Goal: Task Accomplishment & Management: Complete application form

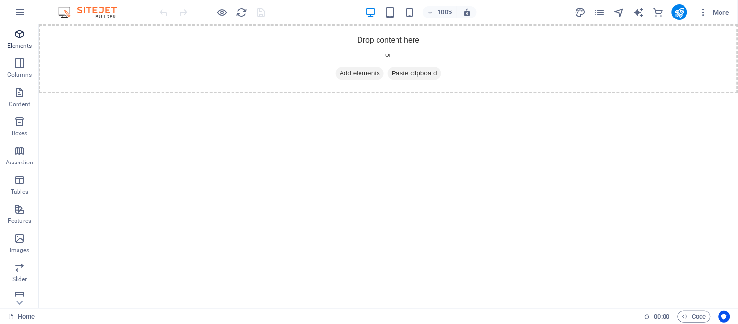
click at [18, 37] on icon "button" at bounding box center [20, 34] width 12 height 12
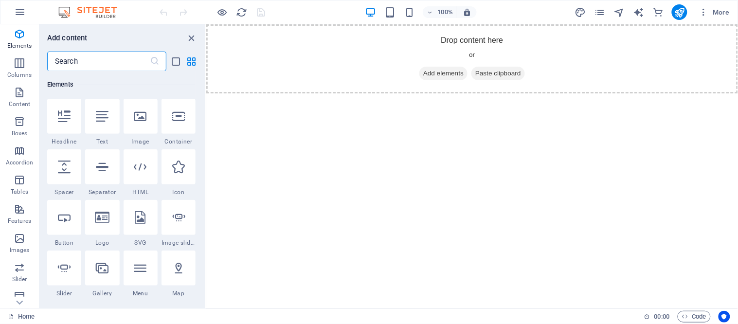
click at [129, 57] on input "text" at bounding box center [98, 61] width 103 height 19
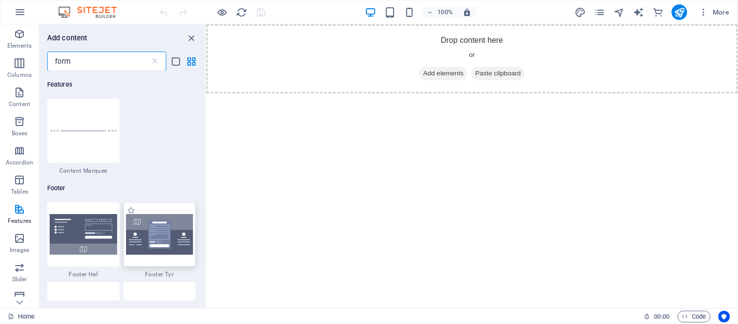
type input "form"
click at [158, 244] on img at bounding box center [160, 234] width 68 height 41
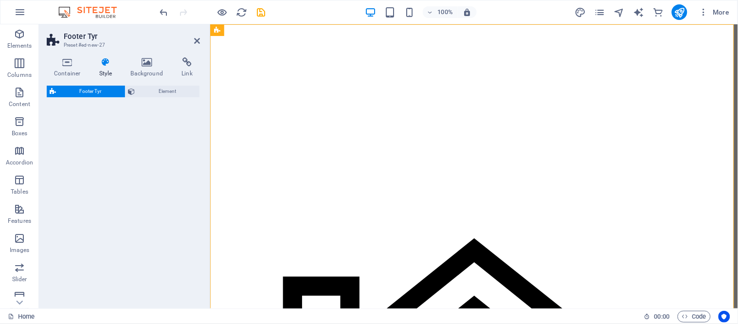
select select "rem"
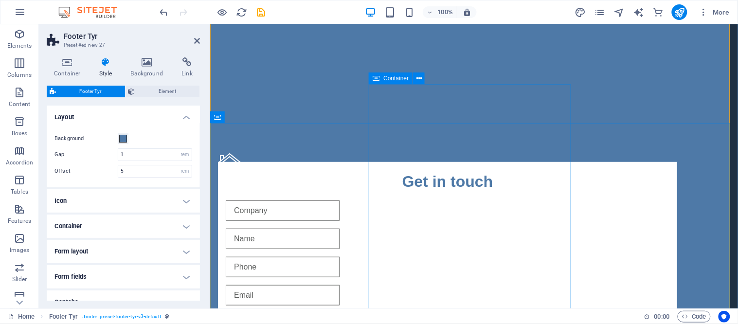
scroll to position [108, 0]
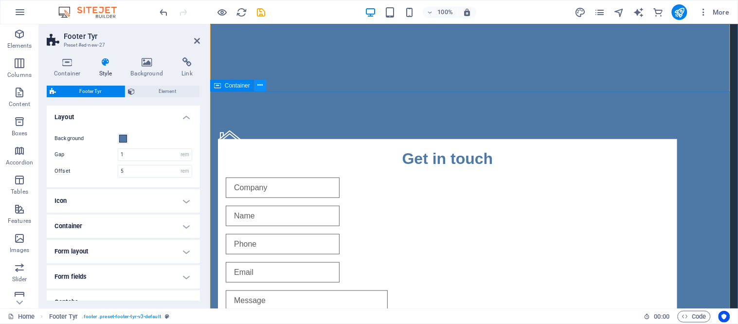
click at [259, 85] on icon at bounding box center [260, 85] width 5 height 10
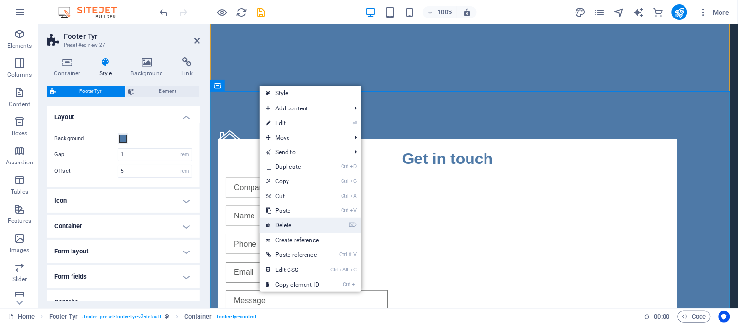
click at [290, 228] on link "⌦ Delete" at bounding box center [292, 225] width 65 height 15
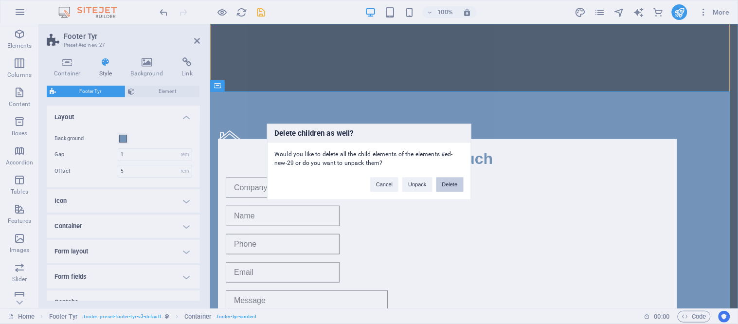
click at [449, 183] on button "Delete" at bounding box center [450, 185] width 27 height 15
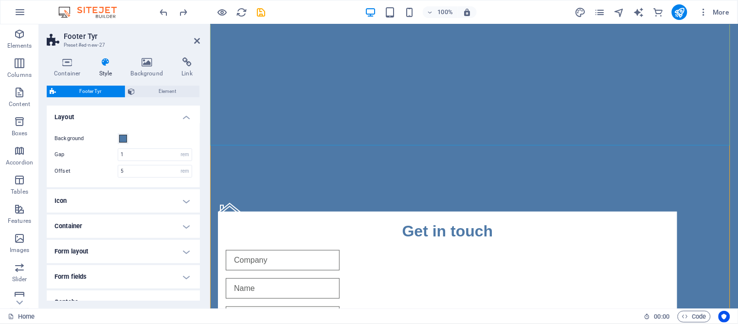
scroll to position [54, 0]
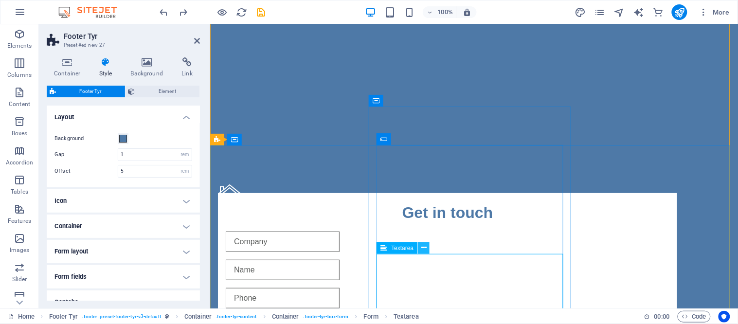
click at [425, 250] on icon at bounding box center [423, 248] width 5 height 10
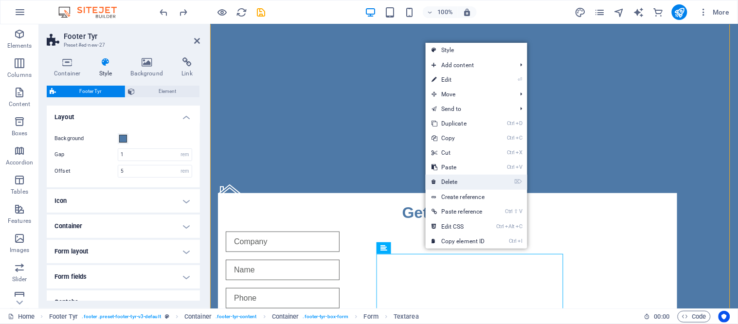
click at [457, 181] on link "⌦ Delete" at bounding box center [458, 182] width 65 height 15
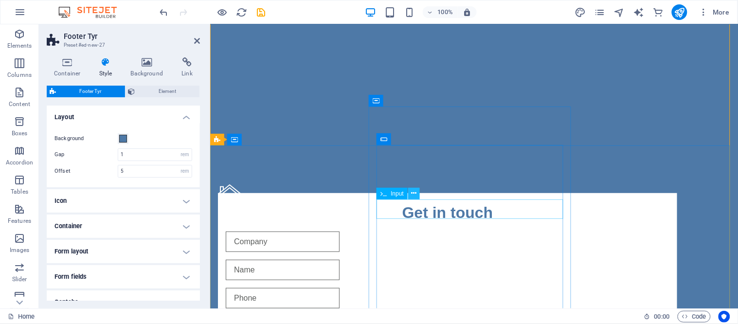
click at [415, 195] on icon at bounding box center [414, 193] width 5 height 10
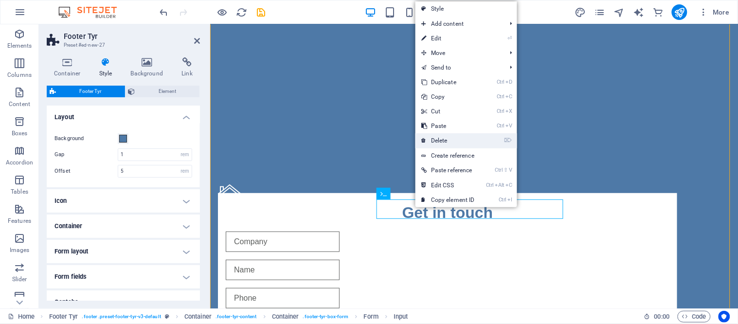
click at [443, 137] on link "⌦ Delete" at bounding box center [448, 140] width 65 height 15
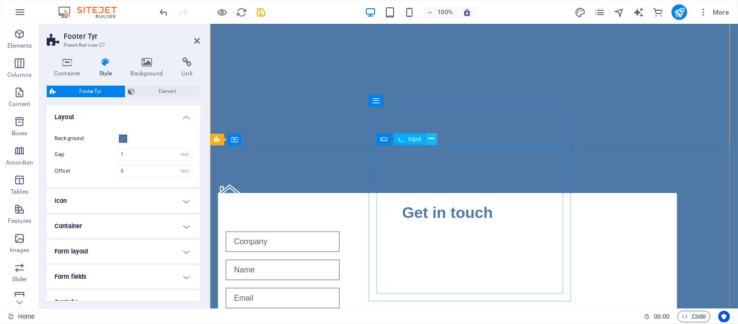
click at [432, 140] on icon at bounding box center [431, 139] width 5 height 10
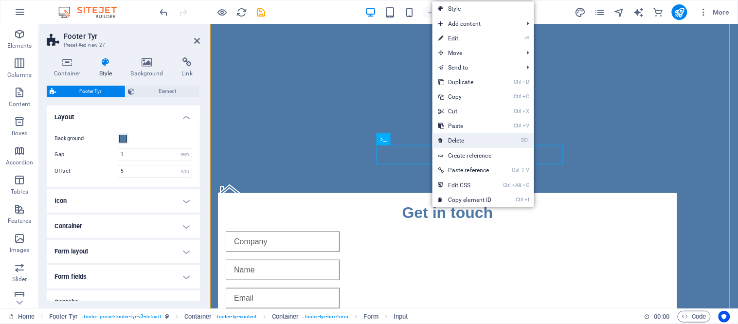
click at [451, 135] on link "⌦ Delete" at bounding box center [465, 140] width 65 height 15
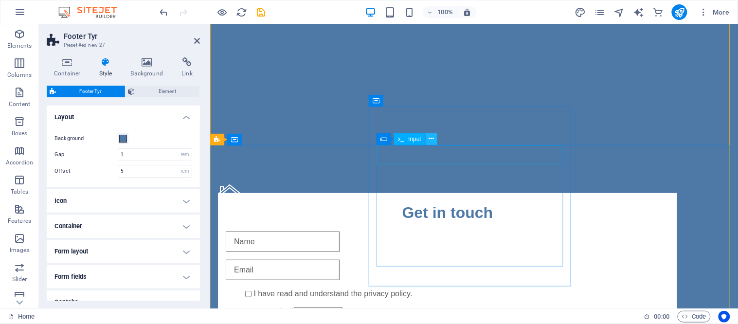
click at [430, 140] on icon at bounding box center [431, 139] width 5 height 10
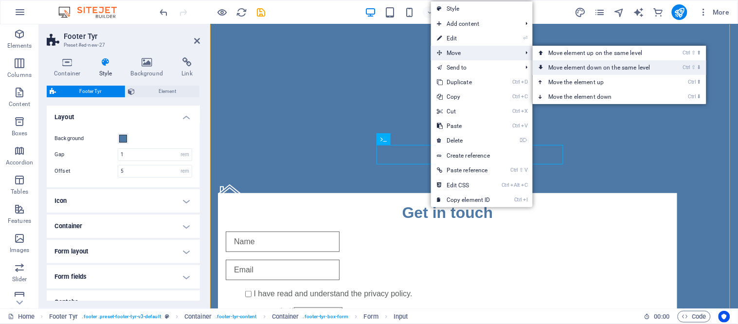
drag, startPoint x: 578, startPoint y: 66, endPoint x: 359, endPoint y: 44, distance: 219.6
click at [578, 66] on link "Ctrl ⇧ ⬇ Move element down on the same level" at bounding box center [601, 67] width 137 height 15
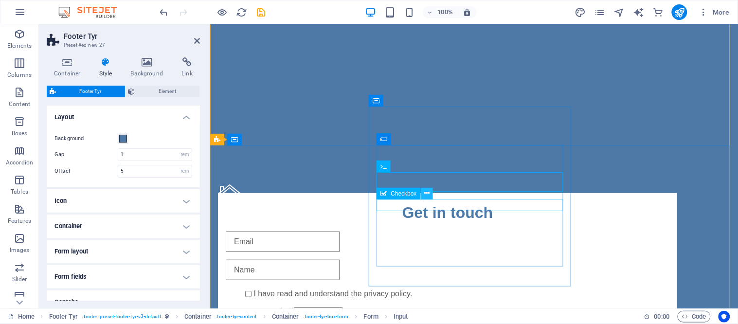
click at [429, 191] on icon at bounding box center [426, 193] width 5 height 10
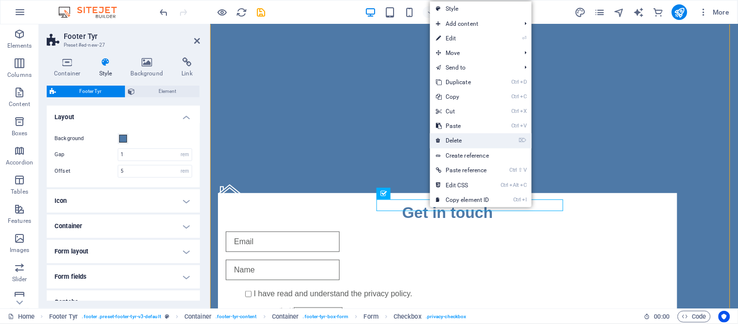
click at [459, 144] on link "⌦ Delete" at bounding box center [462, 140] width 65 height 15
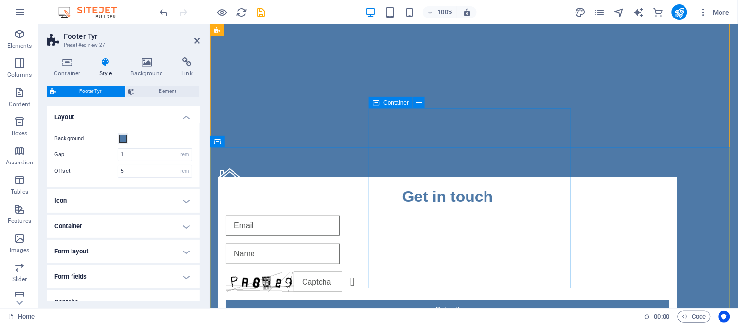
scroll to position [71, 0]
click at [449, 184] on div "Get in touch" at bounding box center [447, 195] width 444 height 23
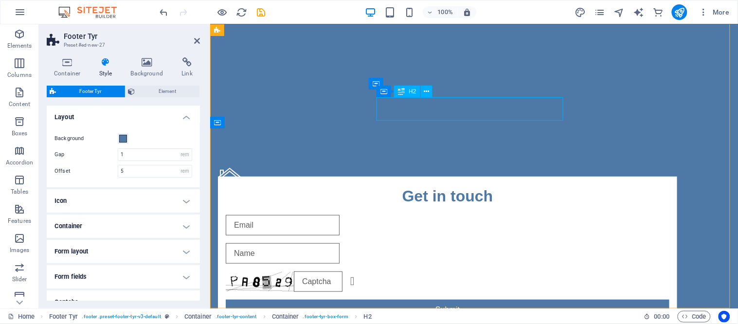
click at [449, 184] on div "Get in touch" at bounding box center [447, 195] width 444 height 23
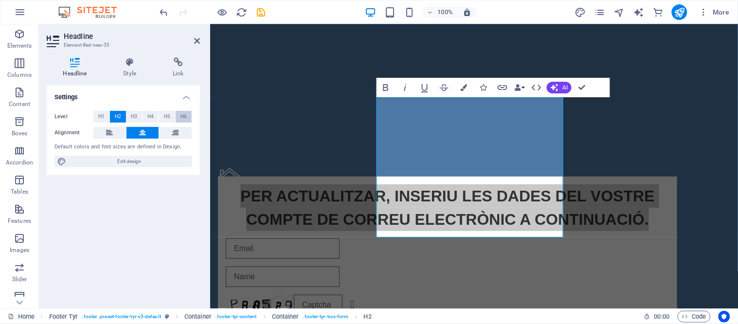
click at [180, 115] on button "H6" at bounding box center [184, 117] width 16 height 12
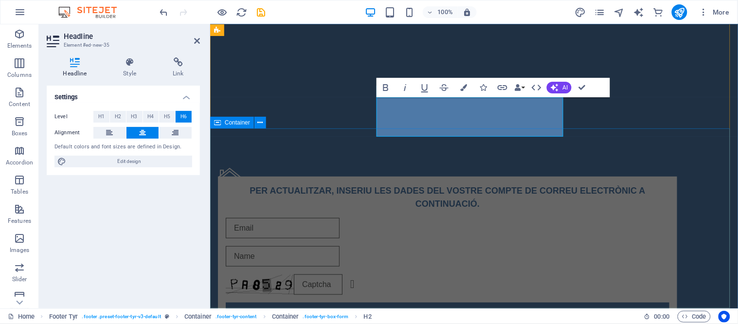
click at [639, 155] on div "Address Street [GEOGRAPHIC_DATA] Legal Notice | Privacy Policy PER ACTUALITZAR,…" at bounding box center [474, 290] width 528 height 324
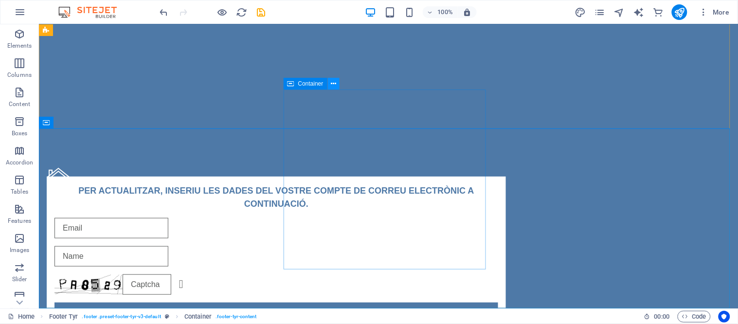
click at [333, 86] on icon at bounding box center [333, 84] width 5 height 10
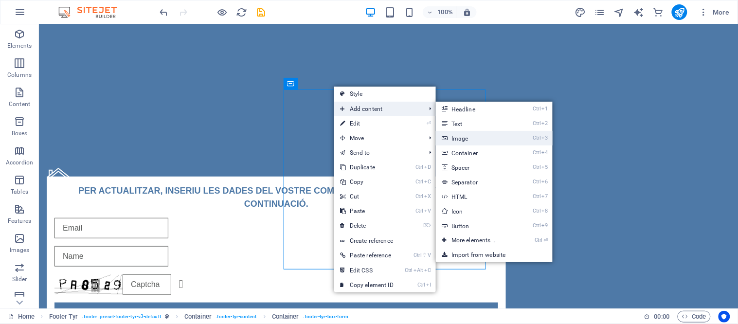
click at [485, 139] on link "Ctrl 3 Image" at bounding box center [476, 138] width 80 height 15
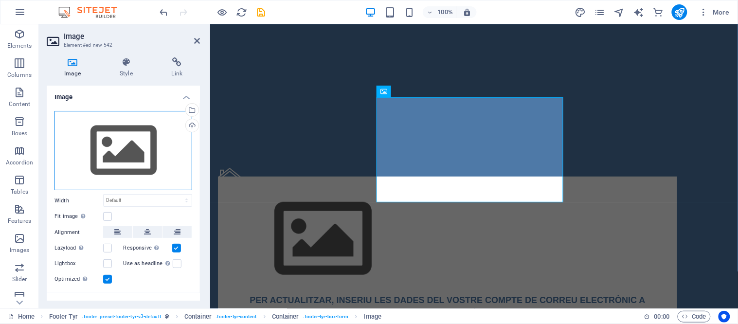
click at [140, 153] on div "Drag files here, click to choose files or select files from Files or our free s…" at bounding box center [124, 151] width 138 height 80
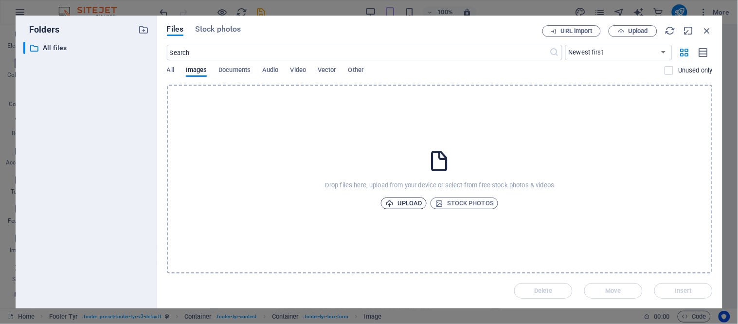
click at [397, 201] on span "Upload" at bounding box center [403, 204] width 37 height 12
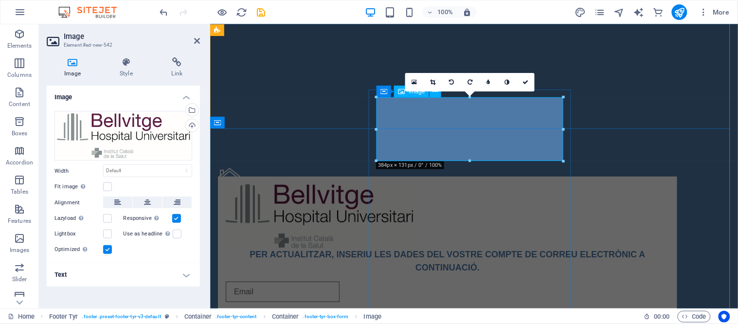
click at [469, 184] on figure at bounding box center [447, 216] width 444 height 64
click at [220, 131] on div "Address Street [GEOGRAPHIC_DATA] Legal Notice | Privacy Policy PER ACTUALITZAR,…" at bounding box center [474, 321] width 528 height 387
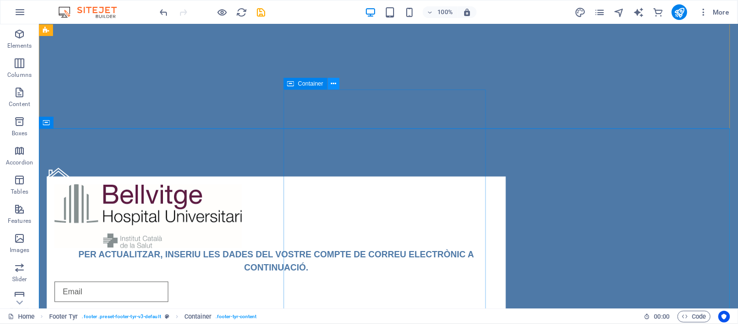
click at [337, 79] on button at bounding box center [334, 84] width 12 height 12
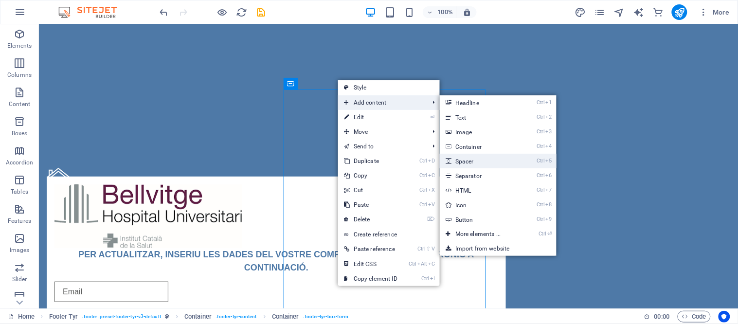
click at [493, 160] on link "Ctrl 5 Spacer" at bounding box center [480, 161] width 80 height 15
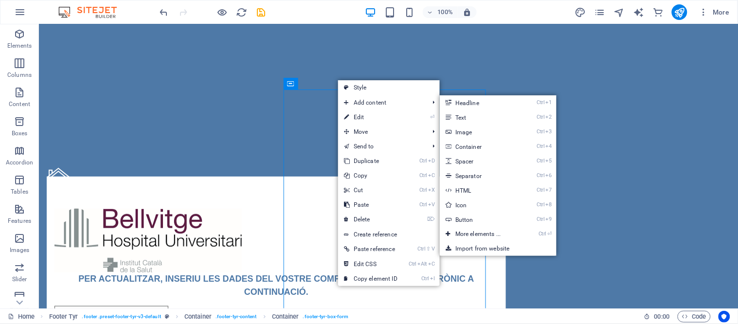
select select "px"
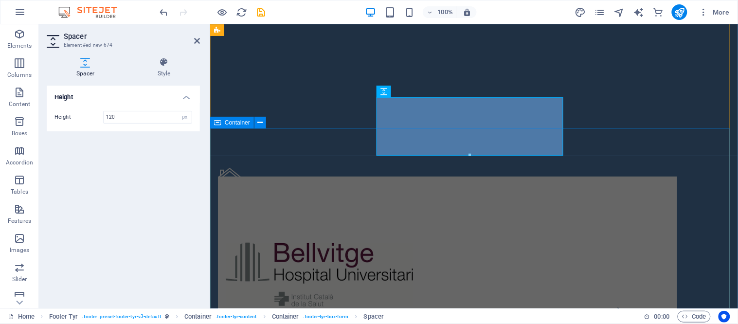
type input "120"
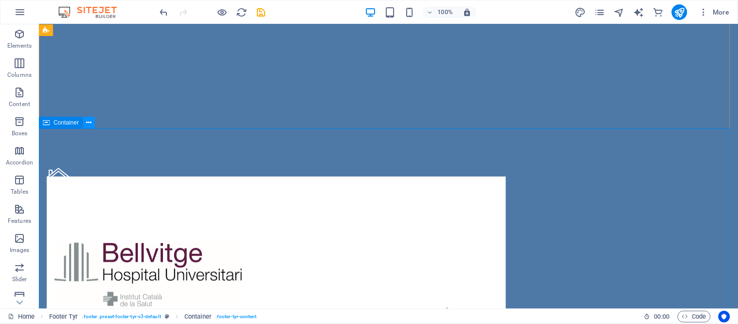
click at [89, 123] on icon at bounding box center [89, 123] width 5 height 10
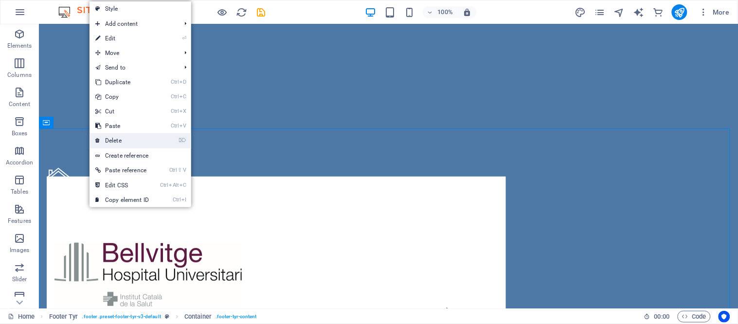
click at [103, 141] on link "⌦ Delete" at bounding box center [122, 140] width 65 height 15
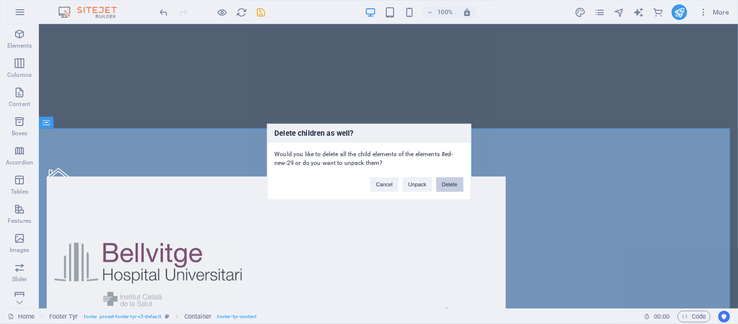
click at [458, 185] on button "Delete" at bounding box center [450, 185] width 27 height 15
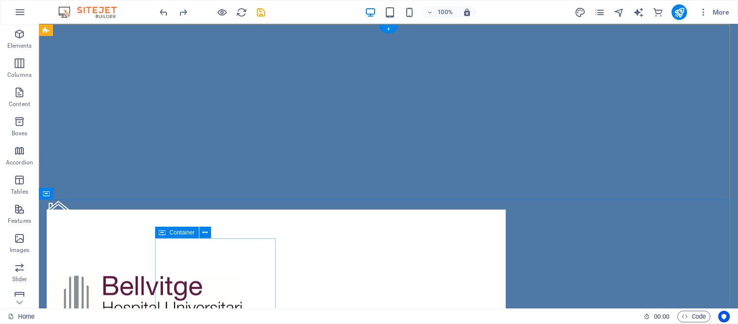
scroll to position [108, 0]
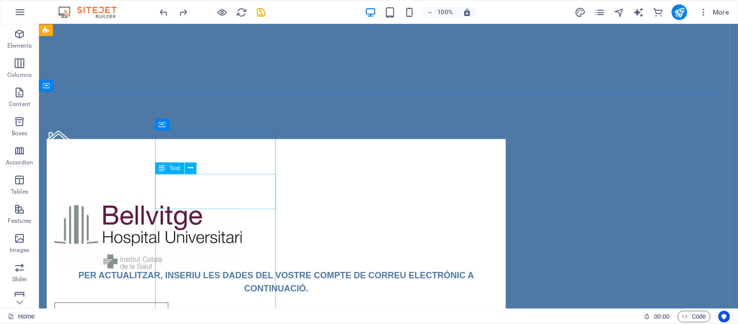
click at [160, 201] on div "Street [GEOGRAPHIC_DATA] Legal Notice | Privacy Policy" at bounding box center [275, 191] width 459 height 35
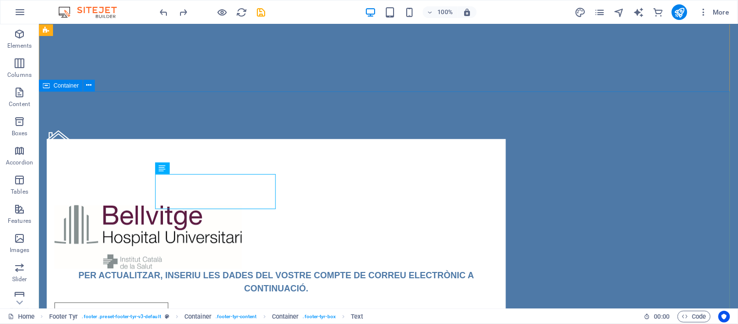
click at [123, 142] on div "Address Street [GEOGRAPHIC_DATA] Legal Notice | Privacy Policy PER ACTUALITZAR,…" at bounding box center [387, 314] width 699 height 446
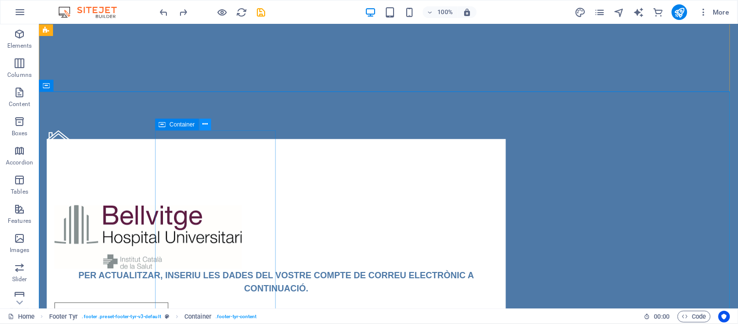
click at [207, 124] on icon at bounding box center [204, 124] width 5 height 10
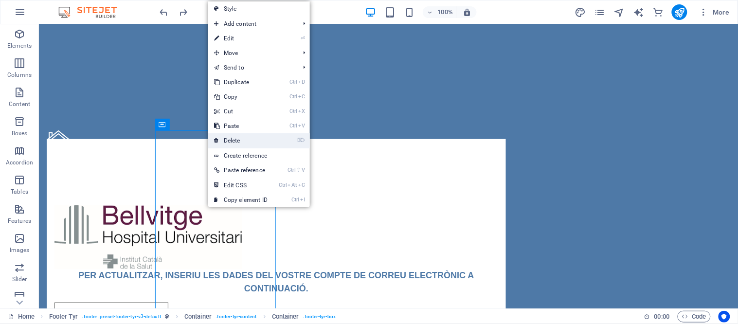
click at [273, 143] on link "⌦ Delete" at bounding box center [240, 140] width 65 height 15
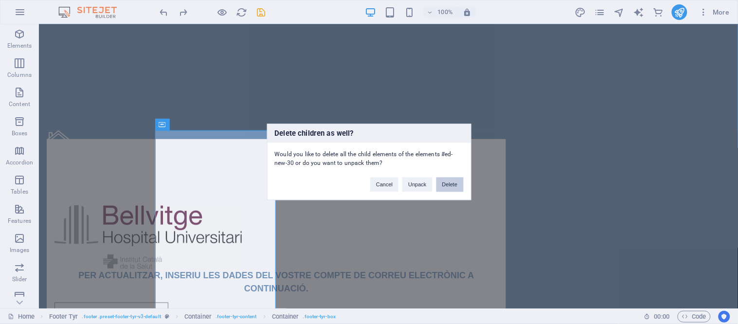
drag, startPoint x: 456, startPoint y: 183, endPoint x: 406, endPoint y: 162, distance: 53.9
click at [456, 183] on button "Delete" at bounding box center [450, 185] width 27 height 15
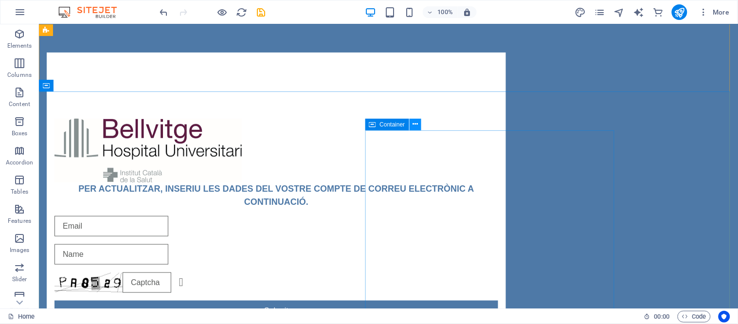
click at [416, 126] on icon at bounding box center [415, 124] width 5 height 10
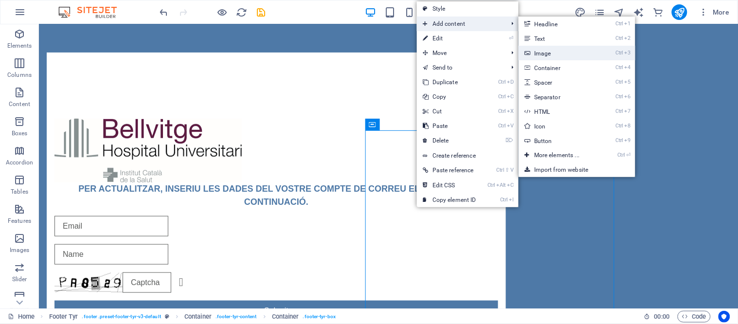
click at [561, 56] on link "Ctrl 3 Image" at bounding box center [559, 53] width 80 height 15
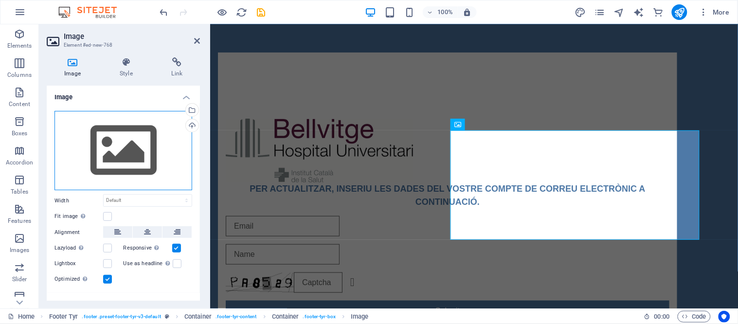
click at [123, 162] on div "Drag files here, click to choose files or select files from Files or our free s…" at bounding box center [124, 151] width 138 height 80
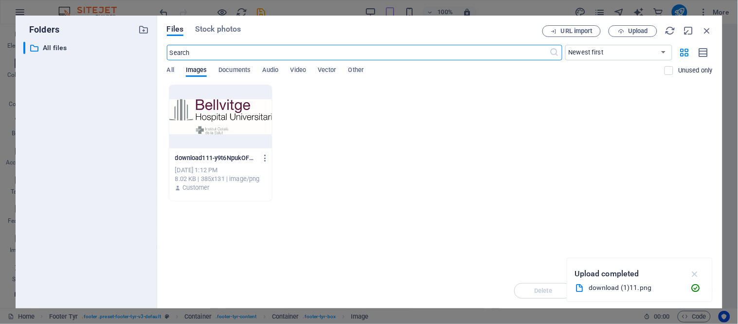
click at [697, 273] on icon "button" at bounding box center [695, 274] width 11 height 11
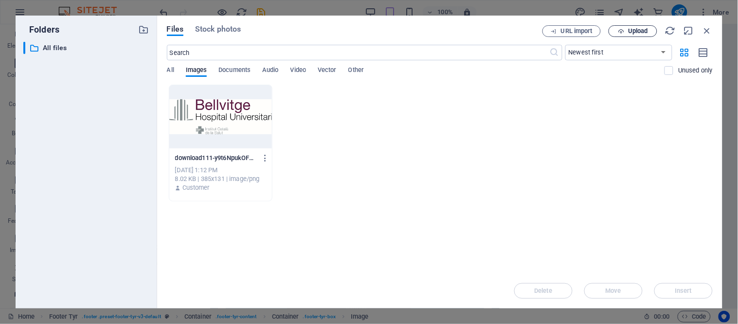
click at [641, 32] on span "Upload" at bounding box center [638, 31] width 20 height 6
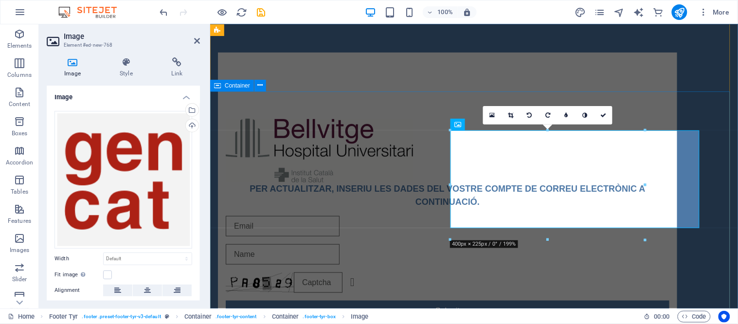
click at [669, 102] on div "PER ACTUALITZAR, INSERIU [PERSON_NAME] DEL VOSTRE COMPTE DE CORREU ELECTRÒNIC A…" at bounding box center [474, 319] width 528 height 457
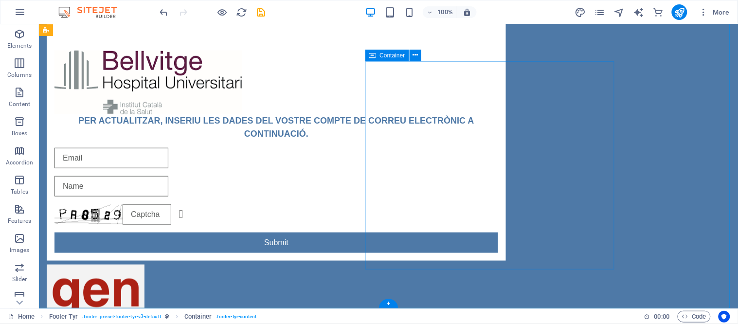
scroll to position [177, 0]
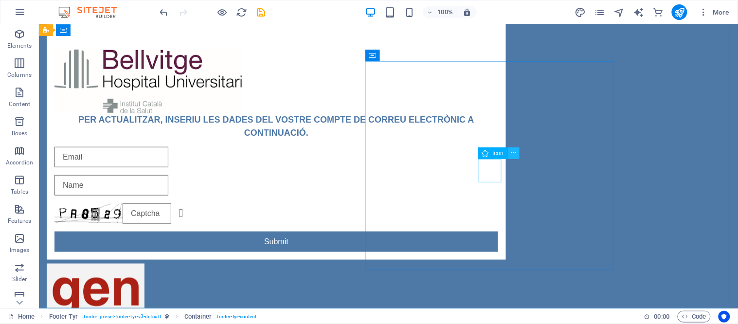
click at [518, 152] on button at bounding box center [514, 153] width 12 height 12
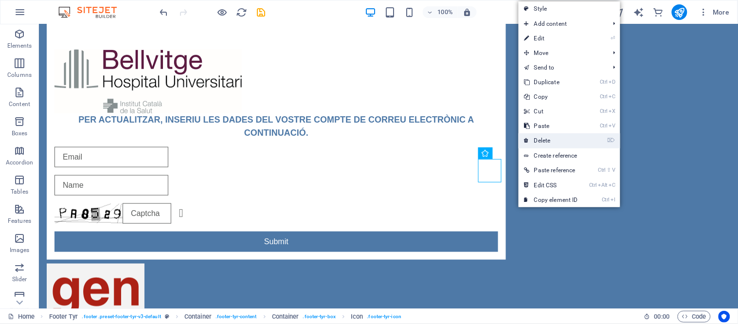
click at [537, 145] on link "⌦ Delete" at bounding box center [551, 140] width 65 height 15
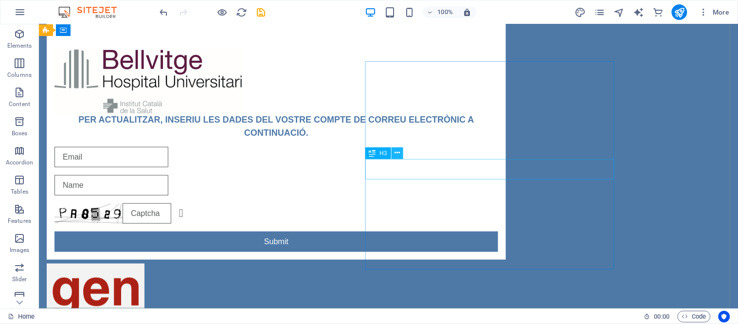
click at [396, 152] on icon at bounding box center [397, 153] width 5 height 10
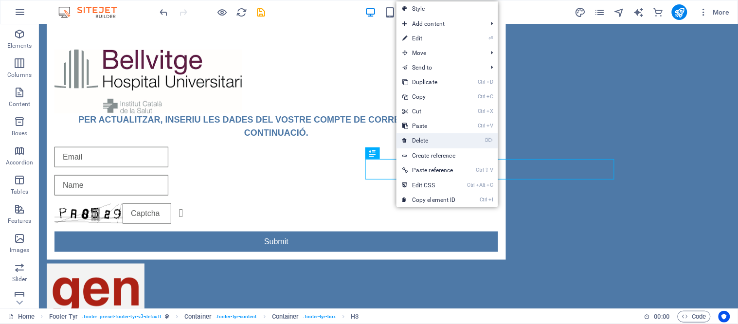
click at [444, 140] on link "⌦ Delete" at bounding box center [429, 140] width 65 height 15
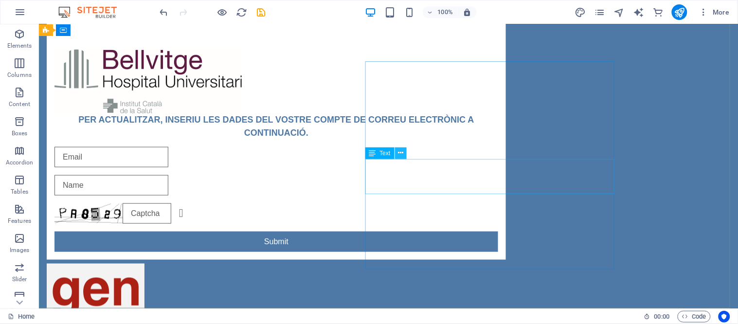
click at [401, 153] on icon at bounding box center [400, 153] width 5 height 10
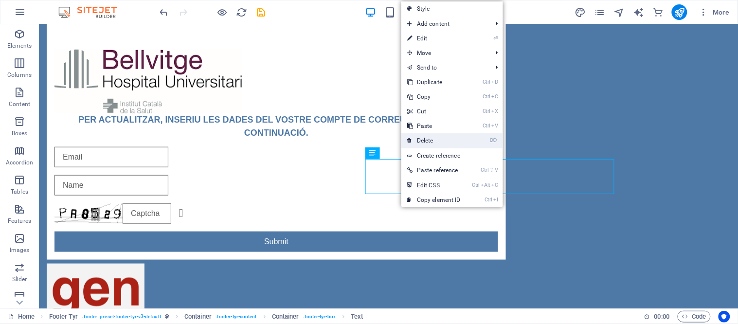
click at [433, 145] on link "⌦ Delete" at bounding box center [434, 140] width 65 height 15
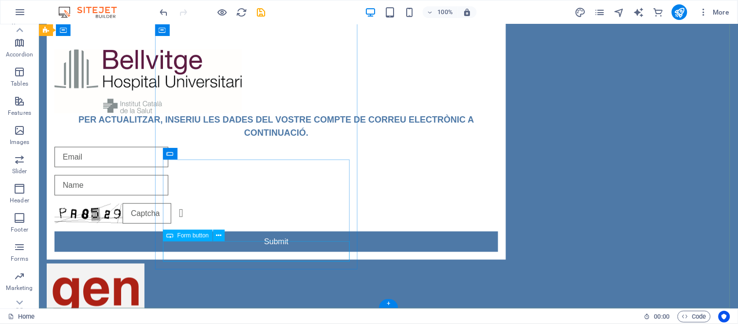
click at [283, 245] on div "Submit" at bounding box center [276, 241] width 444 height 20
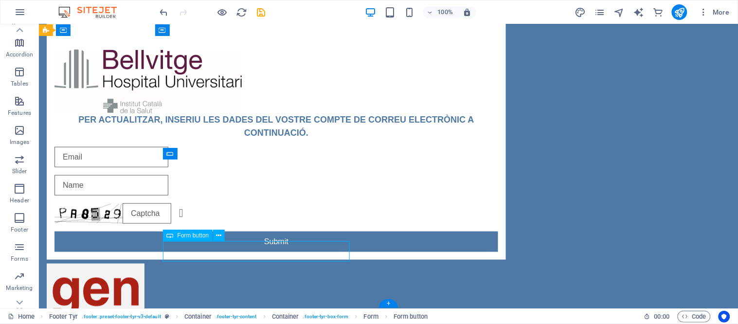
click at [283, 245] on div "Submit" at bounding box center [276, 241] width 444 height 20
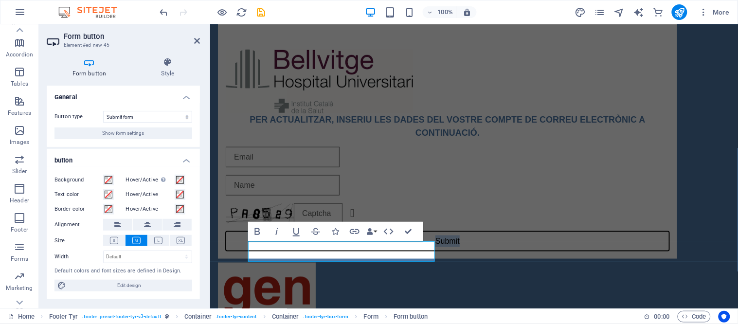
type button "Submit"
click at [472, 262] on div at bounding box center [447, 311] width 459 height 98
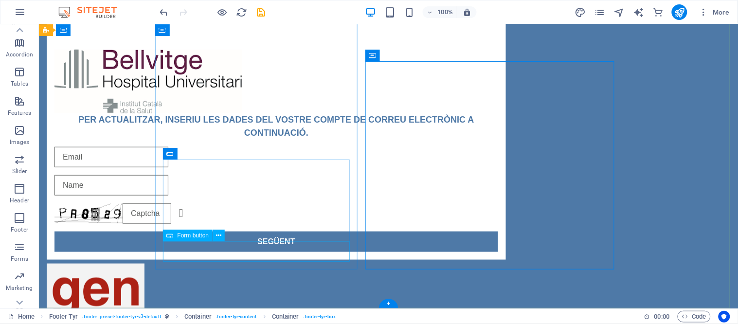
click at [312, 249] on div "SEGÜENT" at bounding box center [276, 241] width 444 height 20
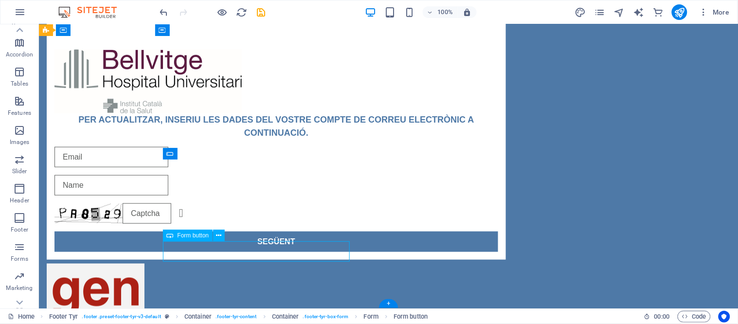
click at [312, 249] on div "SEGÜENT" at bounding box center [276, 241] width 444 height 20
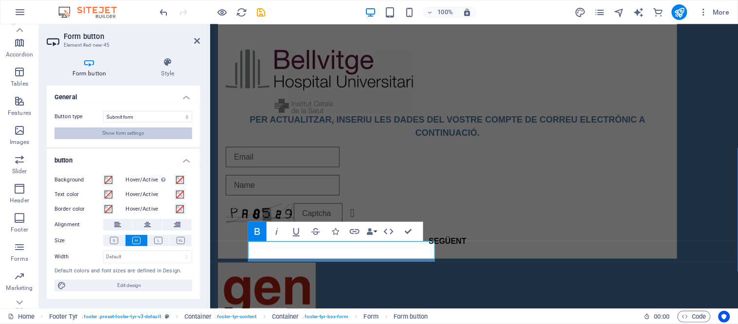
click at [129, 133] on span "Show form settings" at bounding box center [124, 134] width 42 height 12
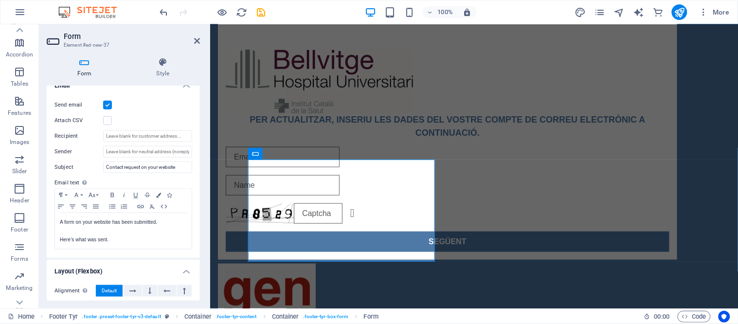
scroll to position [270, 0]
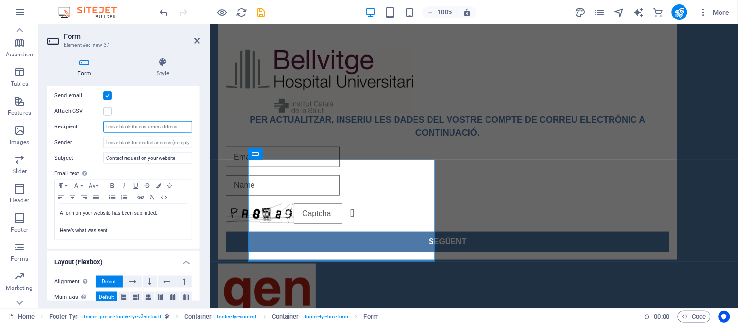
click at [131, 121] on input "Recipient" at bounding box center [147, 127] width 89 height 12
paste input "[EMAIL_ADDRESS][DOMAIN_NAME]"
click at [134, 127] on input "[EMAIL_ADDRESS][DOMAIN_NAME]" at bounding box center [147, 127] width 89 height 12
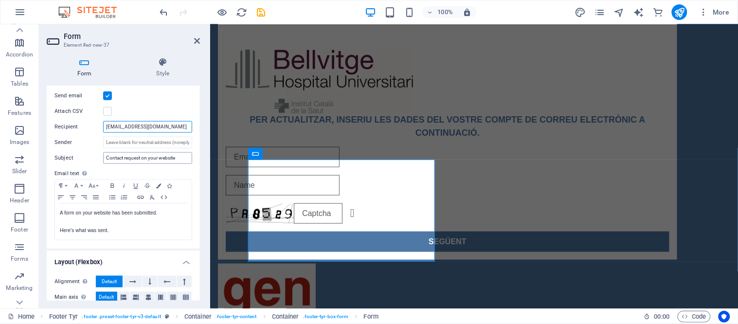
type input "[EMAIL_ADDRESS][DOMAIN_NAME]"
click at [127, 155] on input "Contact request on your website" at bounding box center [147, 158] width 89 height 12
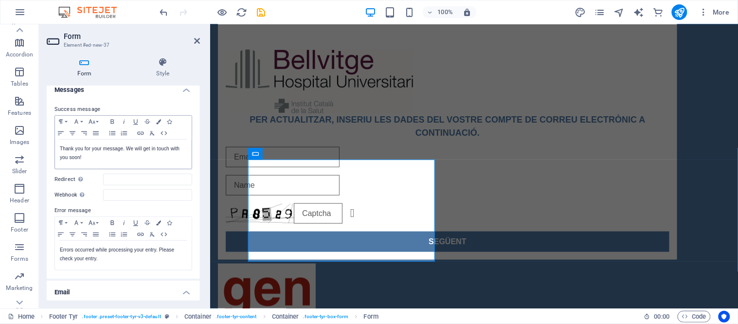
scroll to position [0, 0]
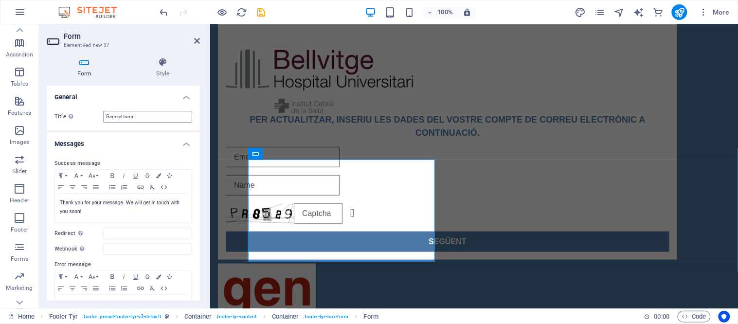
type input "bellvitge"
click at [134, 116] on input "General form" at bounding box center [147, 117] width 89 height 12
click at [134, 117] on input "General form" at bounding box center [147, 117] width 89 height 12
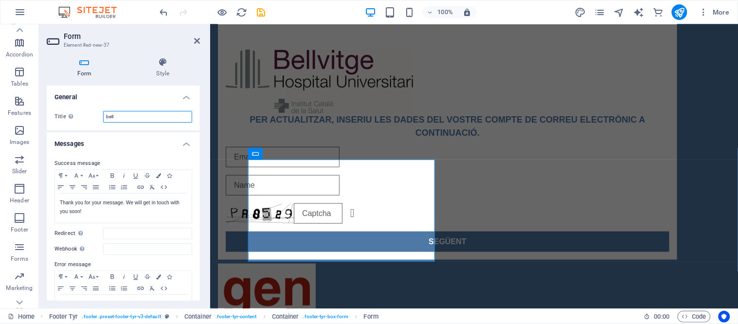
type input "bell"
click at [108, 235] on input "Redirect Define a redirect target upon successful form submission; for example,…" at bounding box center [147, 234] width 89 height 12
paste input "[URL][DOMAIN_NAME]"
type input "[URL][DOMAIN_NAME]"
click at [118, 203] on p "Thank you for your message. We will get in touch with you soon!" at bounding box center [123, 208] width 127 height 18
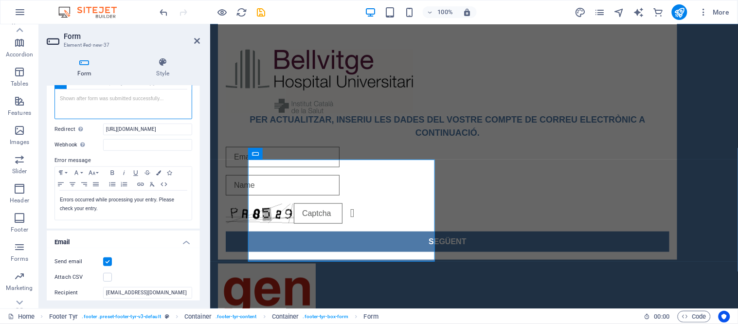
scroll to position [108, 0]
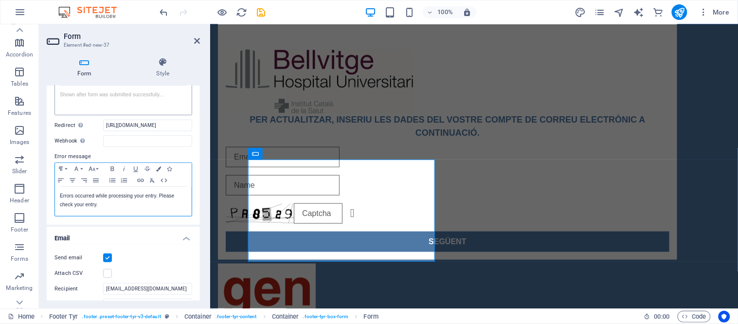
click at [118, 203] on p "Errors occurred while processing your entry. Please check your entry." at bounding box center [123, 201] width 127 height 18
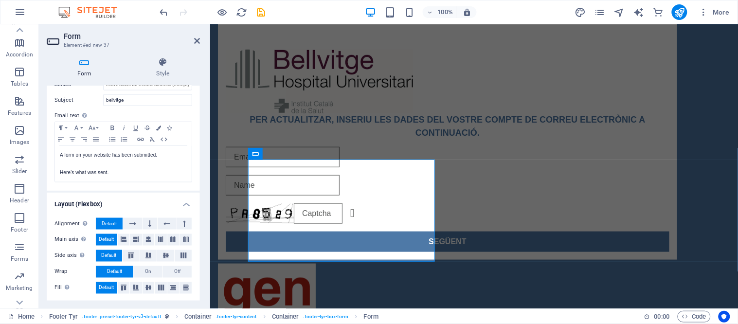
scroll to position [329, 0]
click at [126, 172] on p "Here's what was sent." at bounding box center [123, 172] width 127 height 9
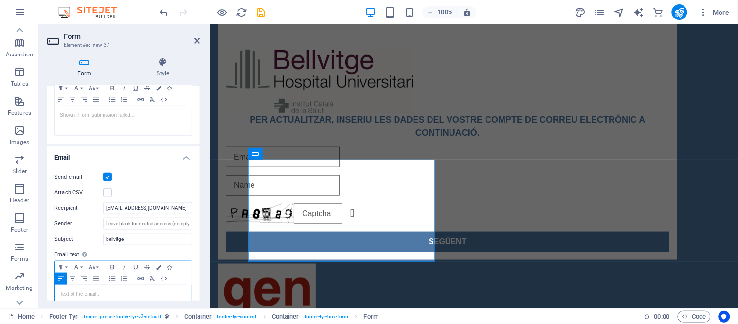
scroll to position [322, 0]
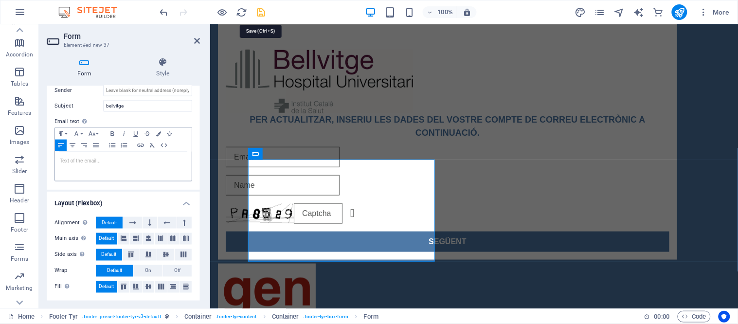
click at [265, 9] on icon "save" at bounding box center [261, 12] width 11 height 11
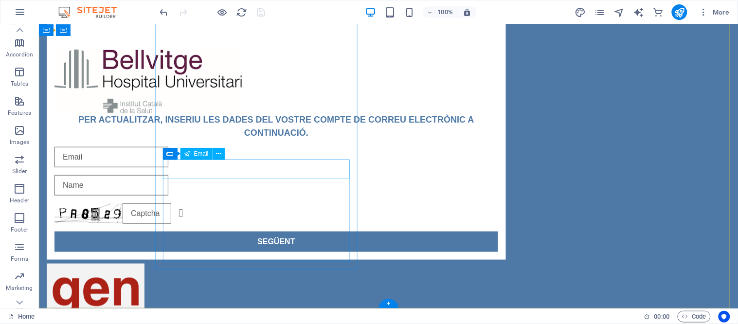
click at [275, 167] on div at bounding box center [276, 156] width 444 height 20
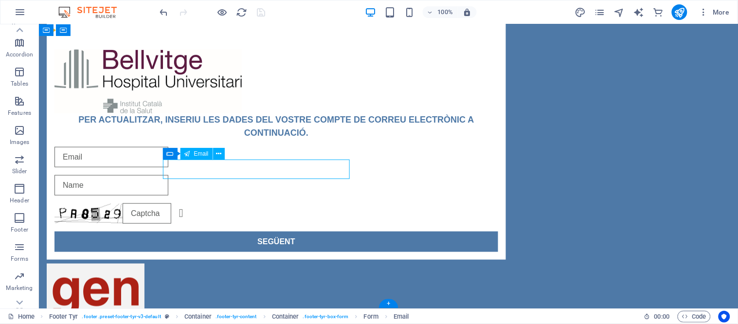
click at [274, 167] on div at bounding box center [276, 156] width 444 height 20
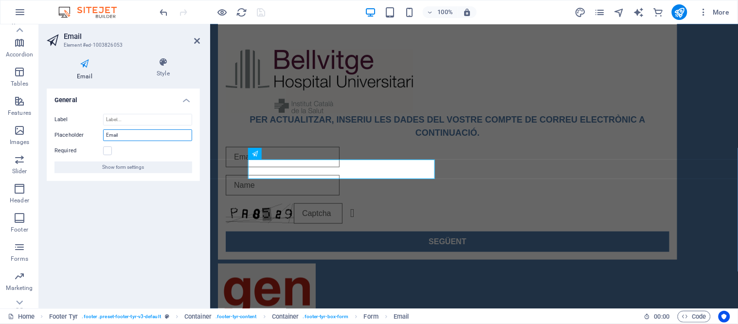
click at [137, 134] on input "Email" at bounding box center [147, 135] width 89 height 12
paste input "usuari"
click at [309, 167] on input "email" at bounding box center [282, 156] width 114 height 20
click at [156, 131] on input "usuari@" at bounding box center [147, 135] width 89 height 12
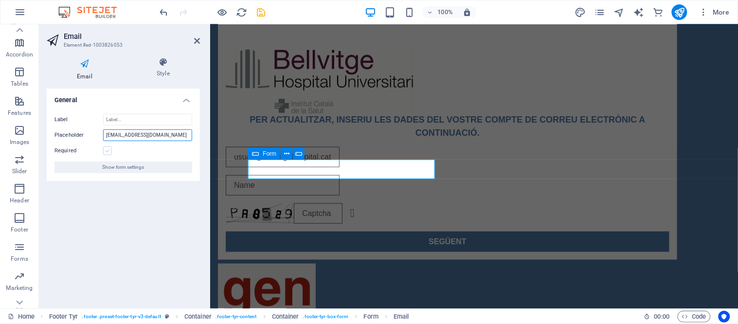
type input "[EMAIL_ADDRESS][DOMAIN_NAME]"
click at [104, 150] on label at bounding box center [107, 150] width 9 height 9
click at [0, 0] on input "Required" at bounding box center [0, 0] width 0 height 0
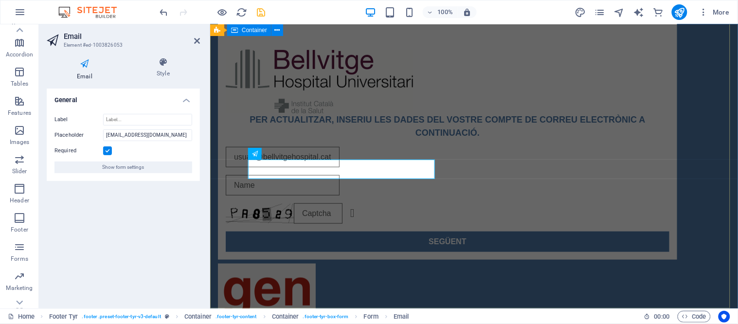
click at [370, 287] on div "PER ACTUALITZAR, INSERIU [PERSON_NAME] DEL VOSTRE COMPTE DE CORREU ELECTRÒNIC A…" at bounding box center [474, 211] width 528 height 378
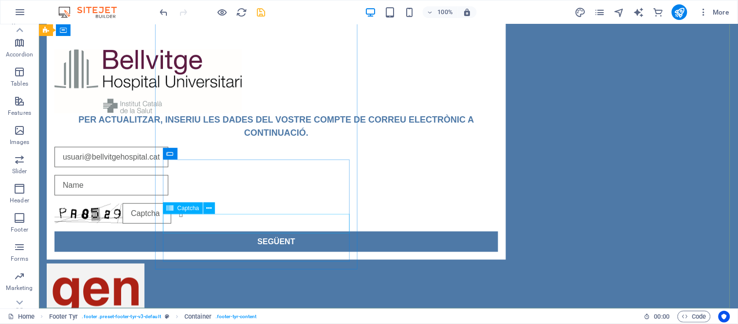
click at [183, 202] on div "Captcha" at bounding box center [183, 208] width 40 height 12
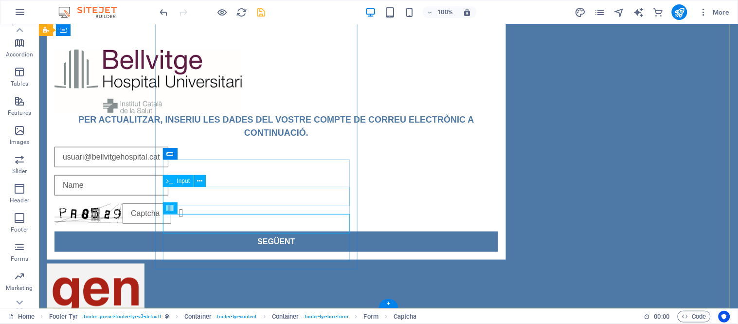
click at [266, 195] on div at bounding box center [276, 185] width 444 height 20
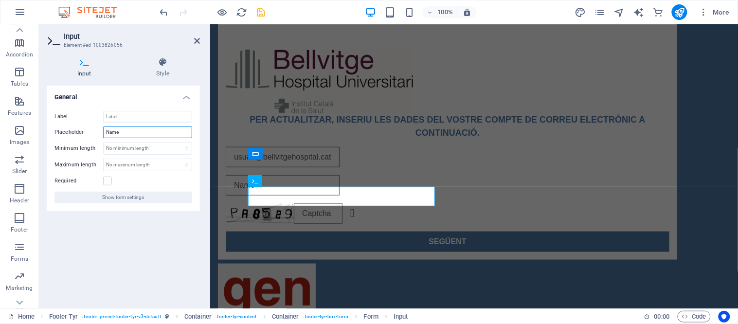
click at [139, 128] on input "Name" at bounding box center [147, 133] width 89 height 12
paste input "Contrasenya"
type input "Contrasenya"
click at [105, 181] on label at bounding box center [107, 181] width 9 height 9
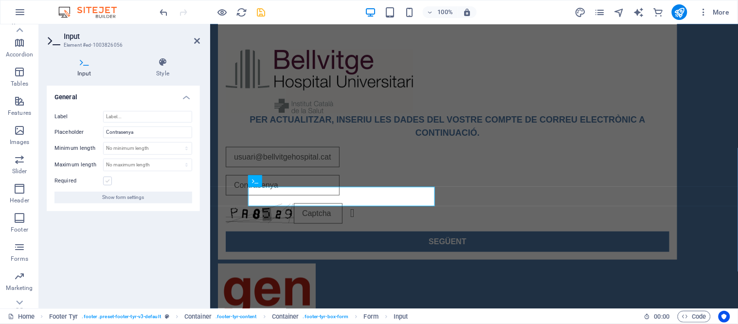
click at [0, 0] on input "Required" at bounding box center [0, 0] width 0 height 0
click at [677, 263] on div at bounding box center [447, 312] width 459 height 98
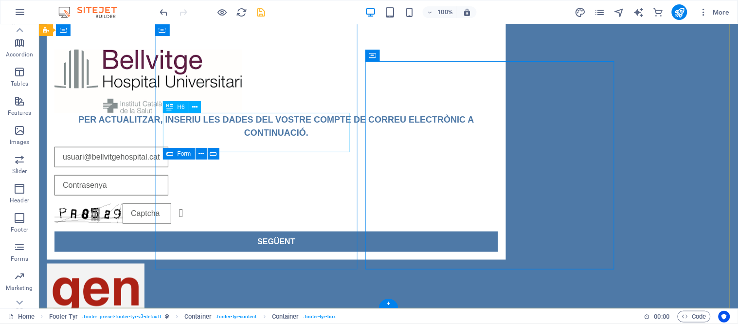
click at [305, 133] on div "PER ACTUALITZAR, INSERIU LES DADES DEL VOSTRE COMPTE DE CORREU ELECTRÒNIC A CON…" at bounding box center [276, 126] width 444 height 26
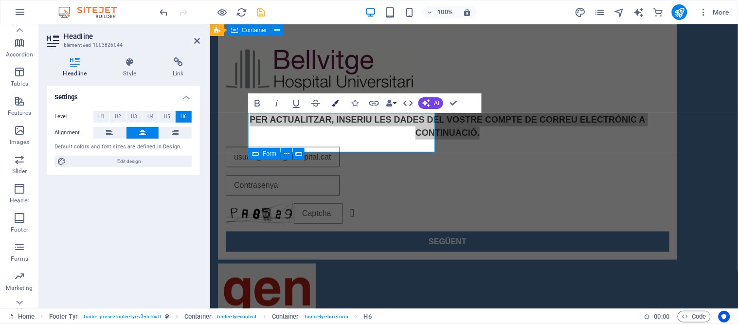
click at [339, 100] on button "Colors" at bounding box center [335, 102] width 18 height 19
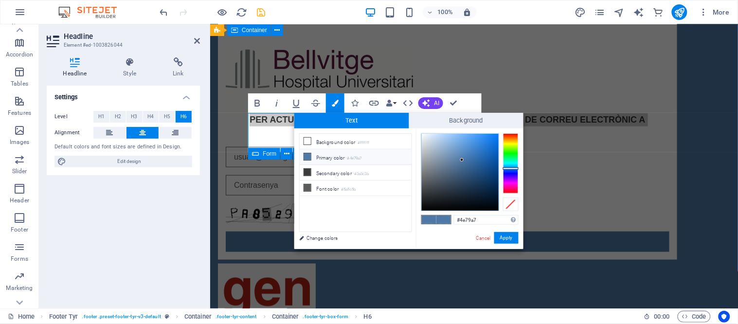
type input "#010912"
click at [493, 205] on div at bounding box center [460, 172] width 77 height 77
click at [505, 241] on button "Apply" at bounding box center [506, 238] width 24 height 12
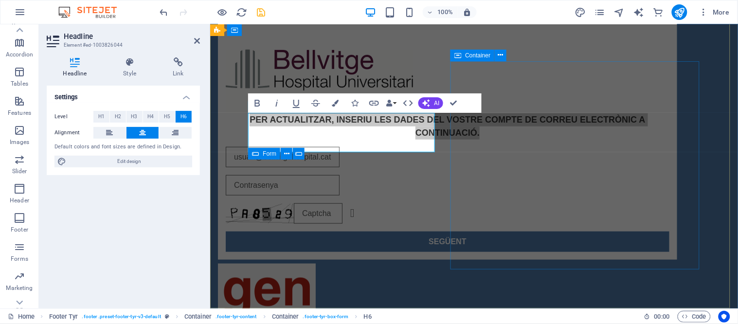
click at [504, 263] on div at bounding box center [447, 312] width 459 height 98
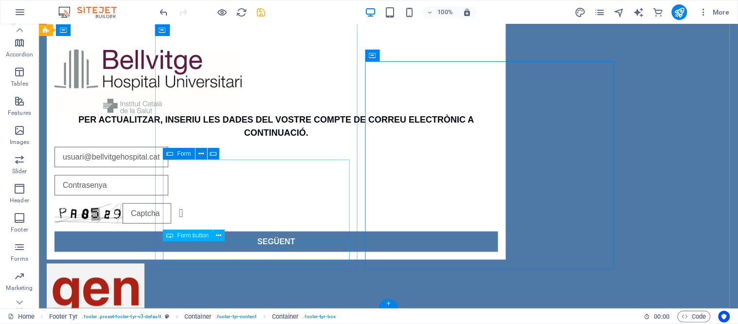
click at [200, 249] on div "SEGÜENT" at bounding box center [276, 241] width 444 height 20
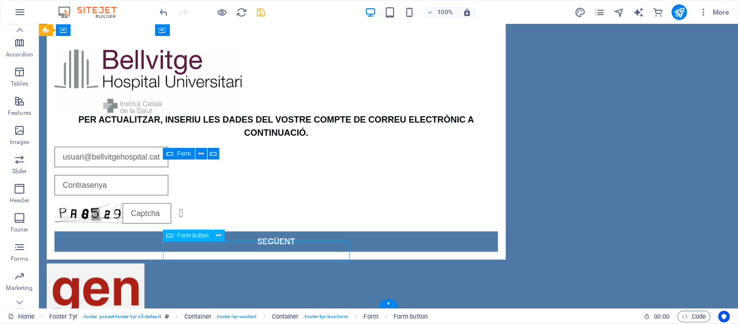
click at [200, 249] on div "SEGÜENT" at bounding box center [276, 241] width 444 height 20
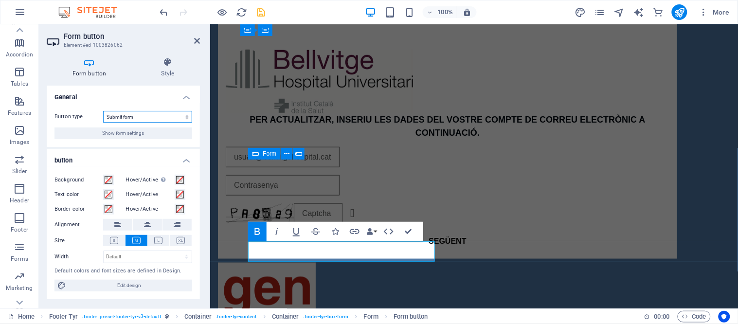
click at [110, 119] on select "Submit form Reset form No action" at bounding box center [147, 117] width 89 height 12
click at [386, 283] on div "PER ACTUALITZAR, INSERIU [PERSON_NAME] DEL VOSTRE COMPTE DE CORREU ELECTRÒNIC A…" at bounding box center [474, 210] width 528 height 377
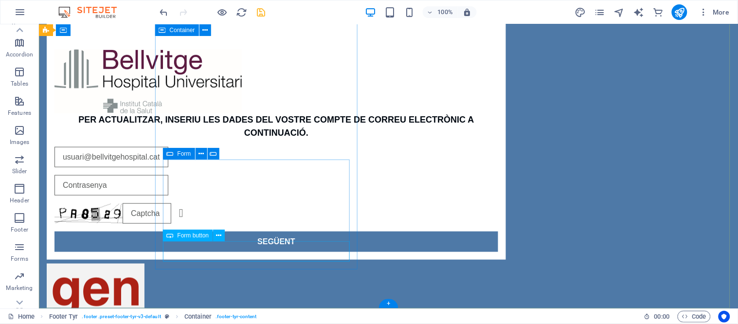
click at [302, 251] on div "SEGÜENT" at bounding box center [276, 241] width 444 height 20
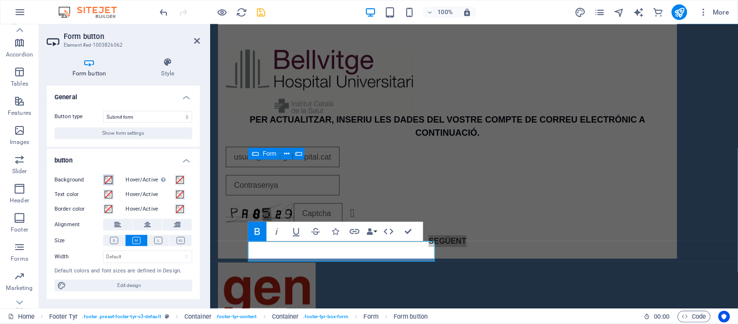
click at [104, 175] on button "Background" at bounding box center [108, 180] width 11 height 11
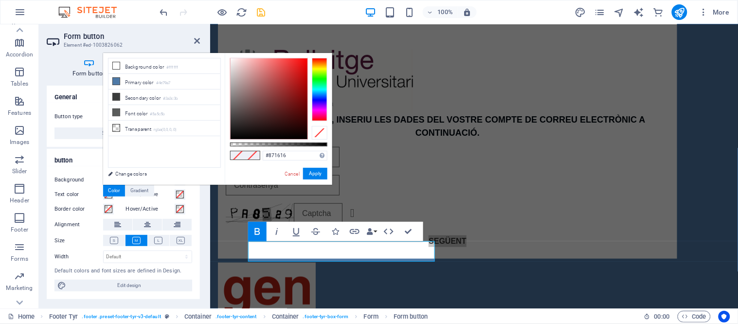
click at [294, 96] on div at bounding box center [269, 98] width 77 height 81
click at [301, 89] on div at bounding box center [269, 98] width 77 height 81
click at [305, 75] on div at bounding box center [269, 98] width 77 height 81
click at [295, 73] on div at bounding box center [269, 98] width 77 height 81
click at [276, 73] on div at bounding box center [269, 98] width 77 height 81
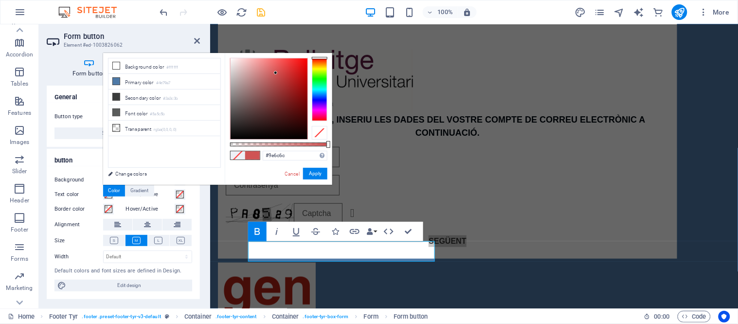
click at [255, 89] on div at bounding box center [269, 98] width 77 height 81
click at [269, 95] on div at bounding box center [269, 98] width 77 height 81
click at [289, 101] on div at bounding box center [269, 98] width 77 height 81
click at [302, 101] on div at bounding box center [269, 98] width 77 height 81
click at [292, 114] on div at bounding box center [269, 98] width 77 height 81
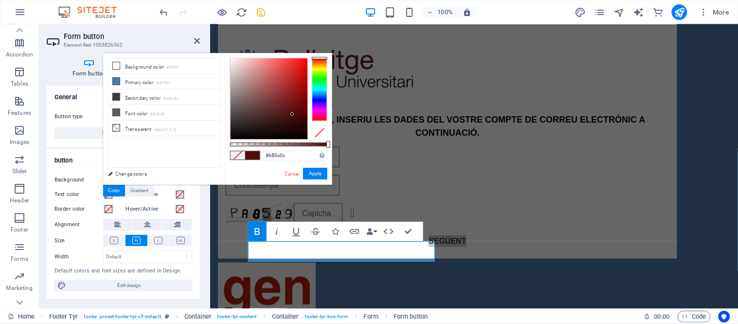
click at [298, 106] on div at bounding box center [269, 98] width 77 height 81
click at [296, 101] on div at bounding box center [269, 98] width 77 height 81
type input "#5d0a0a"
click at [299, 109] on div at bounding box center [269, 98] width 77 height 81
click at [319, 173] on button "Apply" at bounding box center [315, 174] width 24 height 12
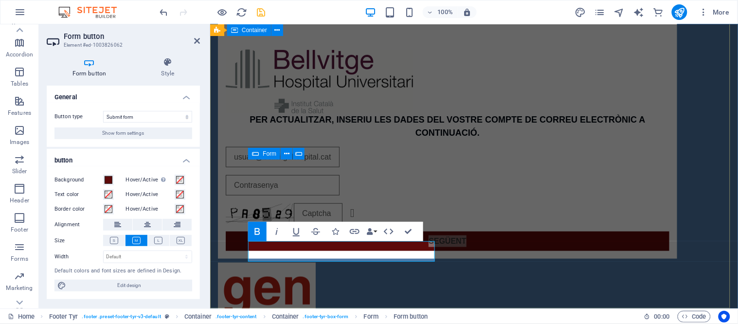
click at [457, 302] on div "PER ACTUALITZAR, INSERIU [PERSON_NAME] DEL VOSTRE COMPTE DE CORREU ELECTRÒNIC A…" at bounding box center [474, 210] width 528 height 377
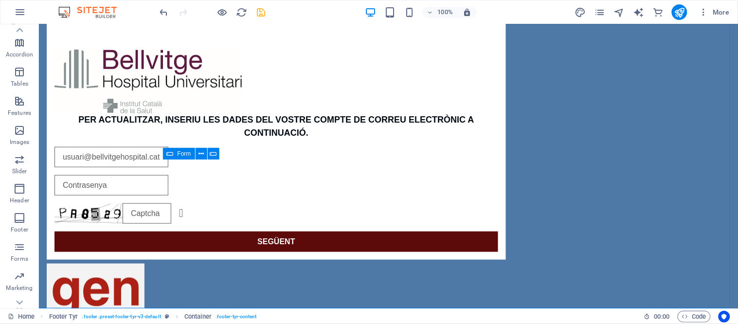
click at [260, 17] on icon "save" at bounding box center [261, 12] width 11 height 11
click at [723, 13] on span "More" at bounding box center [714, 12] width 31 height 10
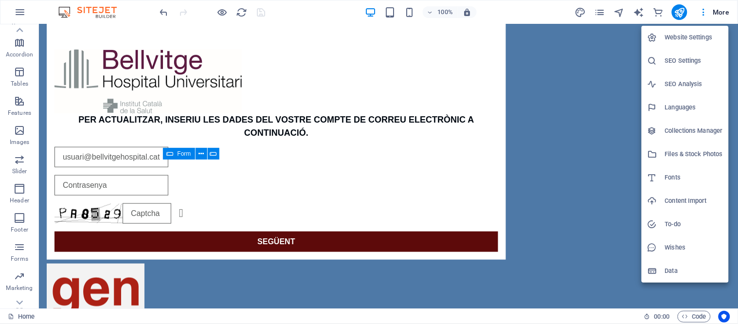
click at [692, 37] on h6 "Website Settings" at bounding box center [694, 38] width 58 height 12
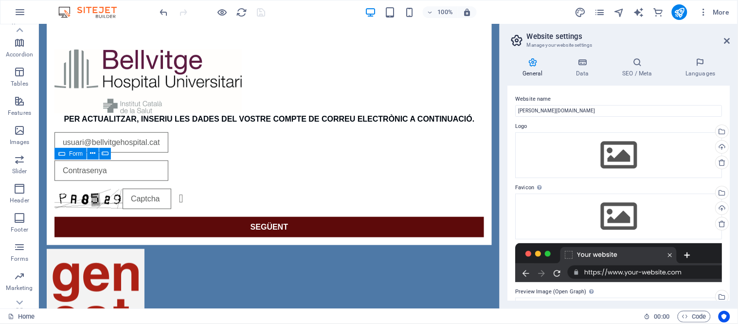
scroll to position [169, 0]
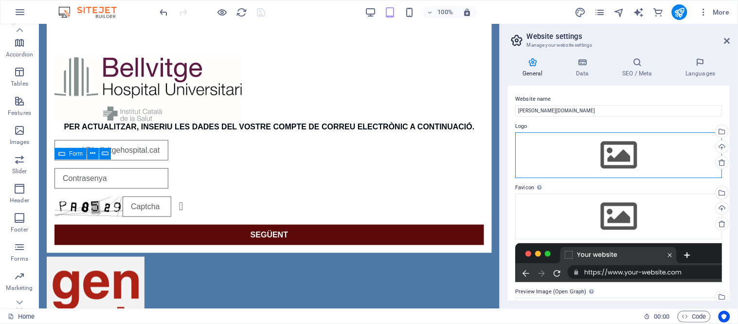
click at [601, 150] on div "Drag files here, click to choose files or select files from Files or our free s…" at bounding box center [619, 155] width 207 height 46
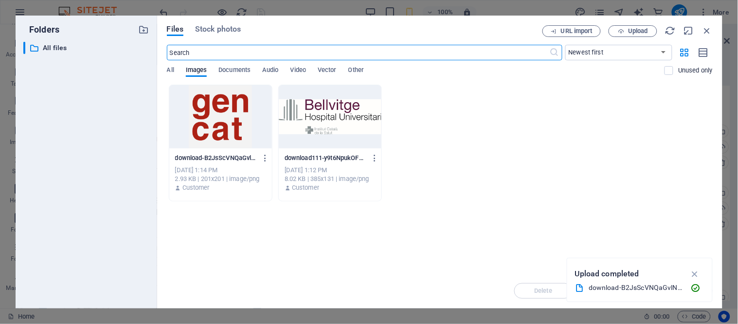
click at [202, 109] on div at bounding box center [220, 116] width 103 height 63
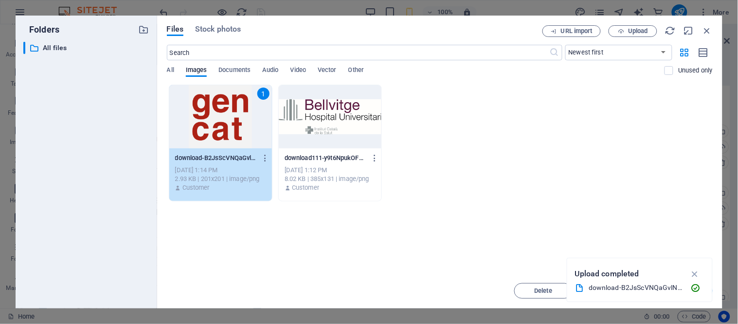
click at [202, 109] on div "1" at bounding box center [220, 116] width 103 height 63
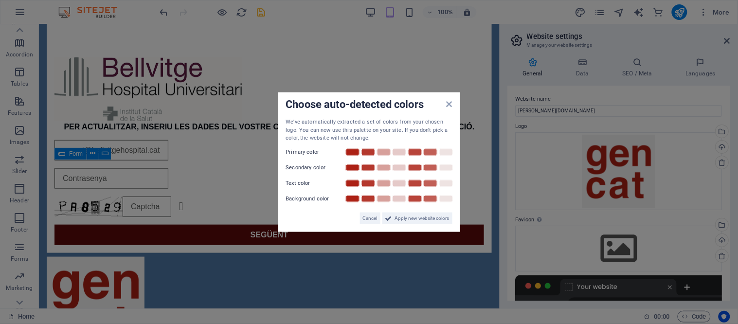
click at [621, 187] on aside "Choose auto-detected colors We've automatically extracted a set of colors from …" at bounding box center [369, 162] width 738 height 324
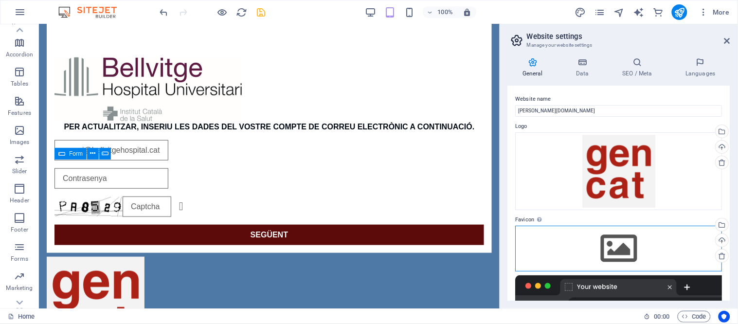
click at [598, 231] on div "Drag files here, click to choose files or select files from Files or our free s…" at bounding box center [619, 249] width 207 height 46
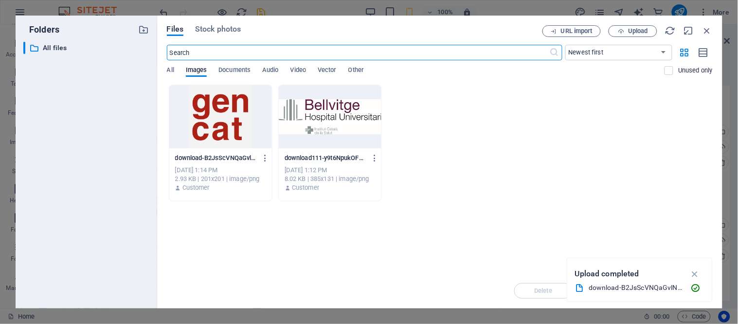
click at [213, 94] on div at bounding box center [220, 116] width 103 height 63
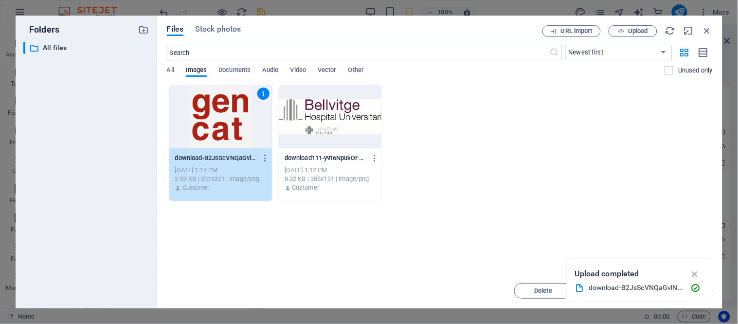
click at [213, 94] on div "1" at bounding box center [220, 116] width 103 height 63
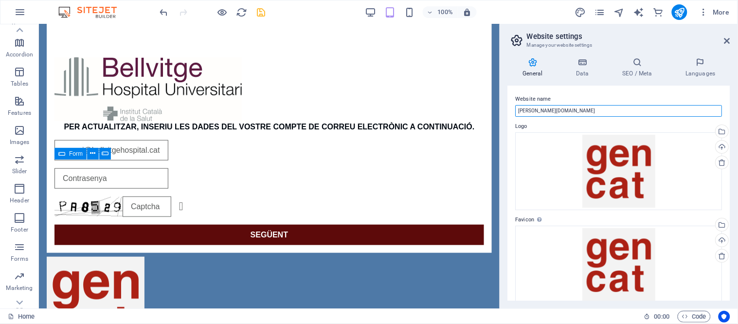
click at [583, 109] on input "[PERSON_NAME][DOMAIN_NAME]" at bounding box center [619, 111] width 207 height 12
click at [647, 77] on h4 "SEO / Meta" at bounding box center [639, 67] width 63 height 20
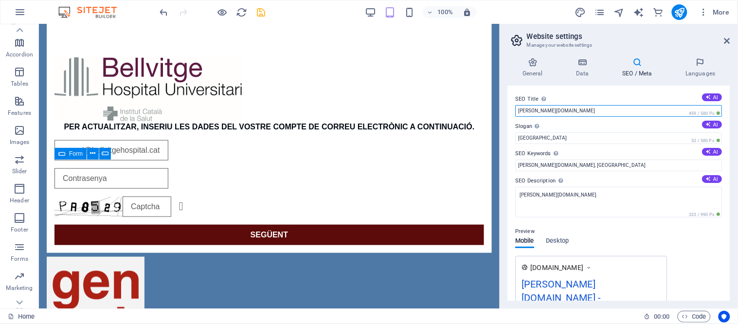
click at [616, 110] on input "[PERSON_NAME][DOMAIN_NAME]" at bounding box center [619, 111] width 207 height 12
paste input "[GEOGRAPHIC_DATA]"
type input "[GEOGRAPHIC_DATA]"
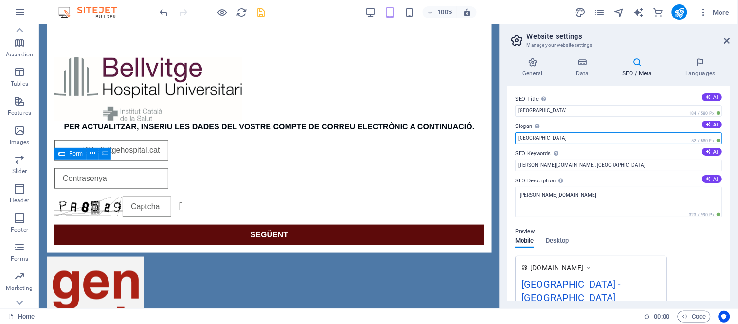
click at [545, 140] on input "[GEOGRAPHIC_DATA]" at bounding box center [619, 138] width 207 height 12
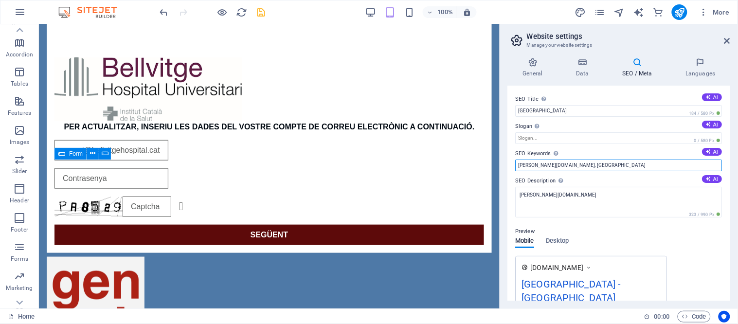
click at [541, 167] on input "[PERSON_NAME][DOMAIN_NAME], [GEOGRAPHIC_DATA]" at bounding box center [619, 166] width 207 height 12
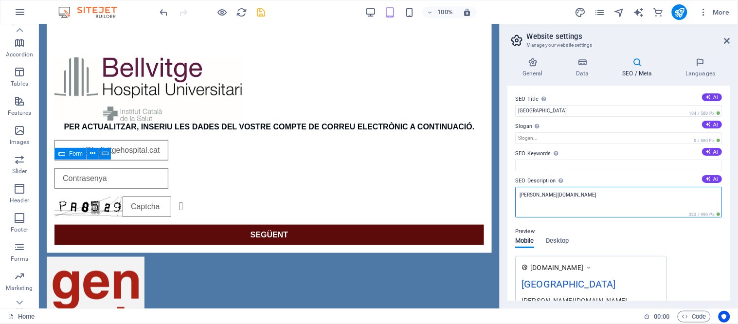
click at [543, 195] on textarea "[PERSON_NAME][DOMAIN_NAME]" at bounding box center [619, 202] width 207 height 31
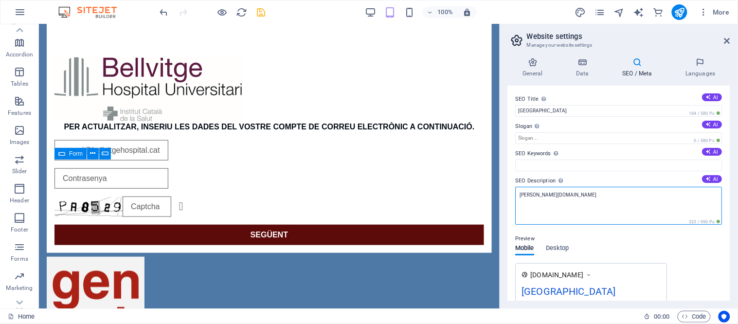
click at [542, 195] on textarea "[PERSON_NAME][DOMAIN_NAME]" at bounding box center [619, 206] width 207 height 38
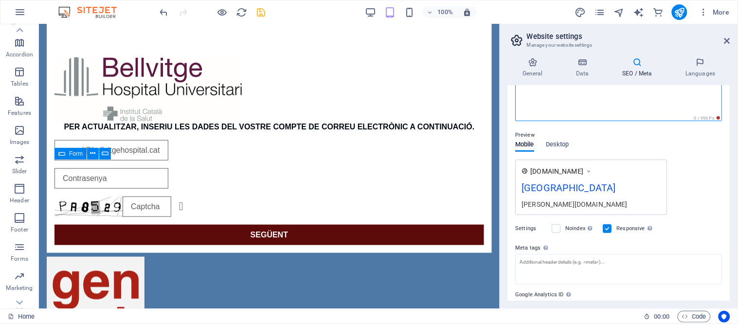
scroll to position [108, 0]
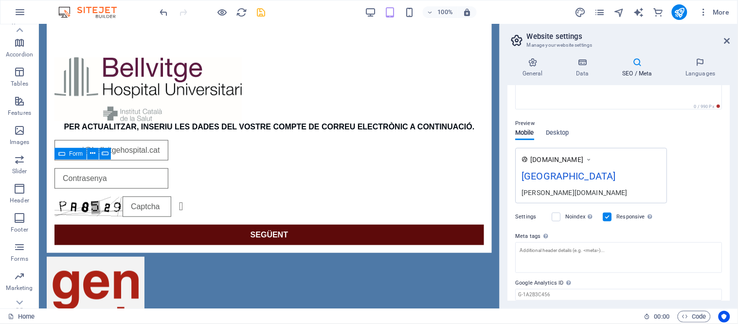
click at [674, 185] on div "[DOMAIN_NAME] [GEOGRAPHIC_DATA] [PERSON_NAME][DOMAIN_NAME]" at bounding box center [619, 175] width 207 height 55
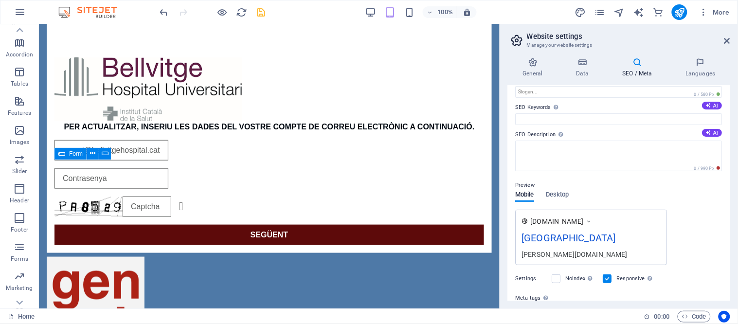
scroll to position [44, 0]
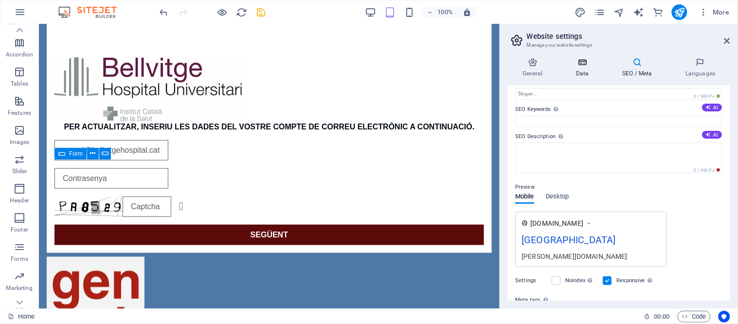
click at [590, 67] on h4 "Data" at bounding box center [585, 67] width 46 height 20
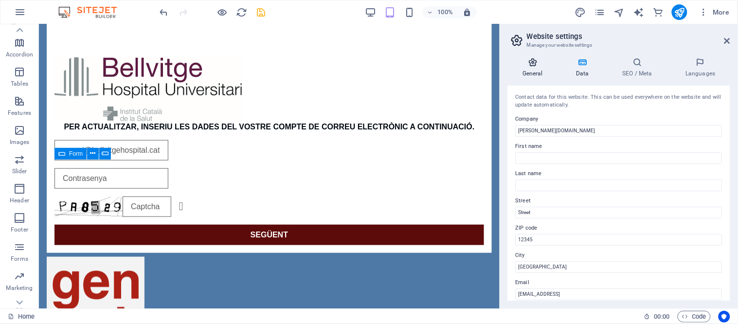
click at [532, 66] on icon at bounding box center [533, 62] width 50 height 10
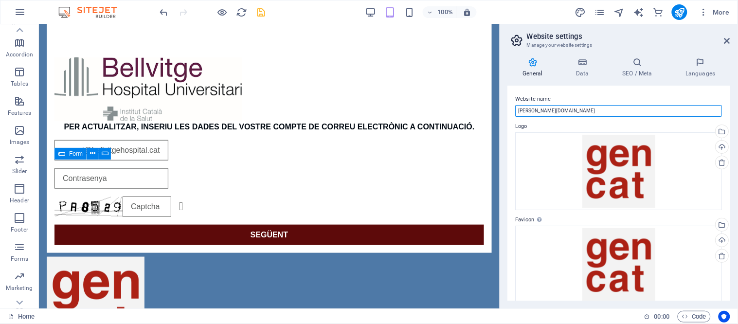
click at [572, 110] on input "[PERSON_NAME][DOMAIN_NAME]" at bounding box center [619, 111] width 207 height 12
paste input "[GEOGRAPHIC_DATA]"
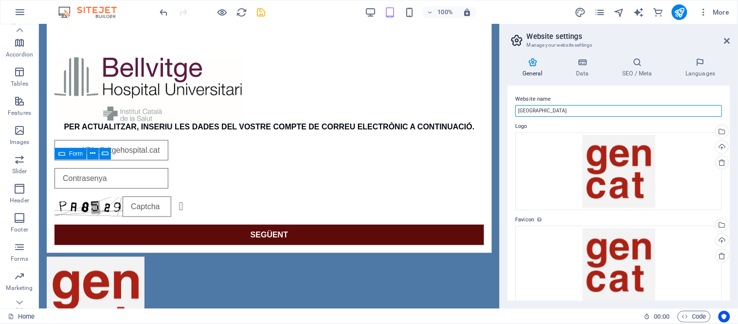
type input "[GEOGRAPHIC_DATA]"
click at [268, 8] on div "100% More" at bounding box center [446, 12] width 576 height 16
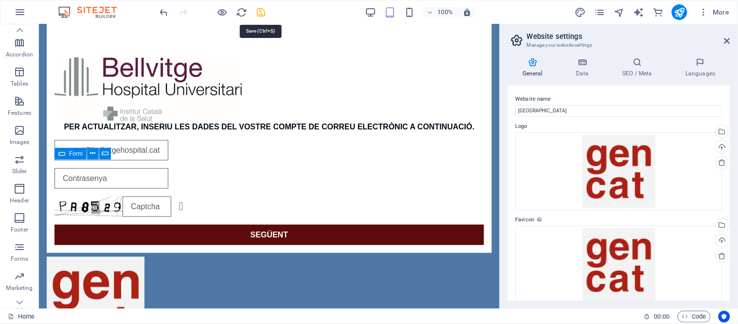
click at [261, 8] on icon "save" at bounding box center [261, 12] width 11 height 11
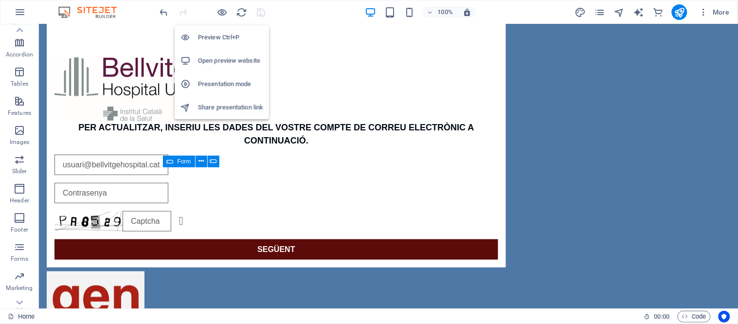
click at [229, 55] on h6 "Open preview website" at bounding box center [230, 61] width 65 height 12
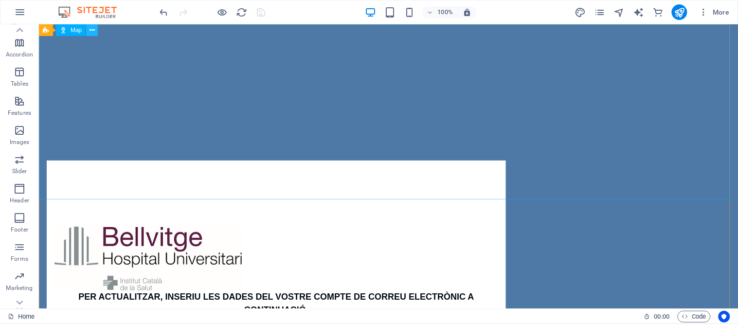
click at [93, 30] on icon at bounding box center [92, 30] width 5 height 10
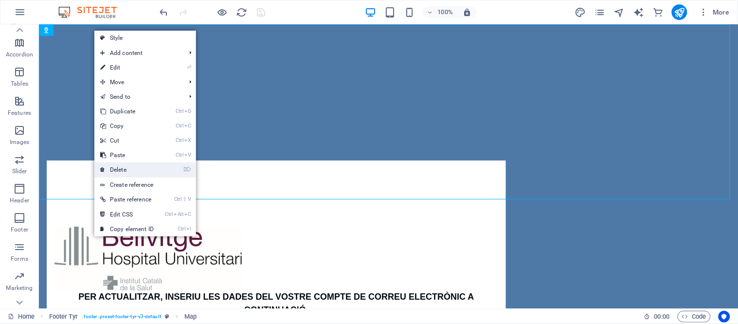
click at [127, 165] on link "⌦ Delete" at bounding box center [126, 170] width 65 height 15
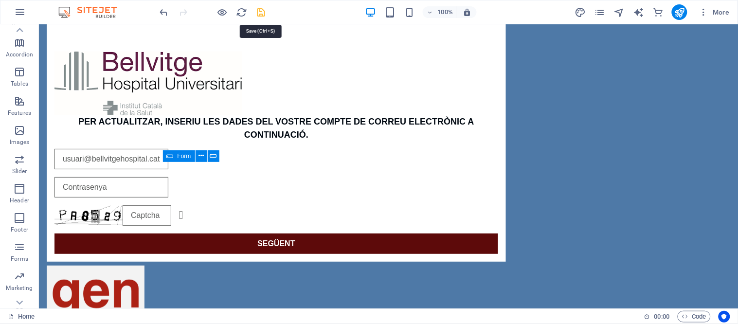
click at [263, 13] on icon "save" at bounding box center [261, 12] width 11 height 11
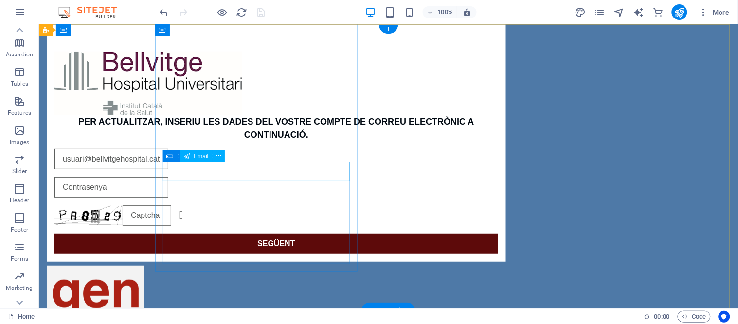
click at [235, 169] on div at bounding box center [276, 158] width 444 height 20
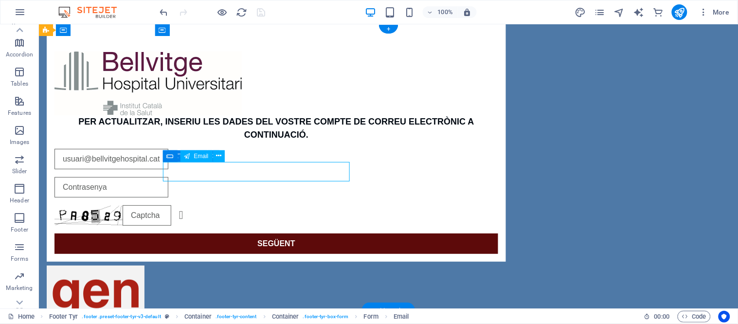
click at [193, 169] on div at bounding box center [276, 158] width 444 height 20
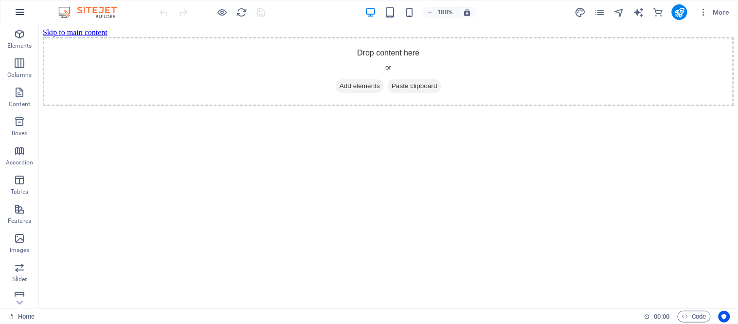
click at [17, 13] on icon "button" at bounding box center [20, 12] width 12 height 12
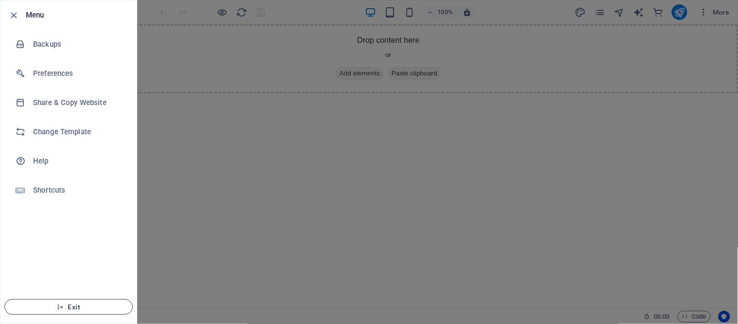
click at [49, 314] on button "Exit" at bounding box center [68, 307] width 128 height 16
